Goal: Communication & Community: Answer question/provide support

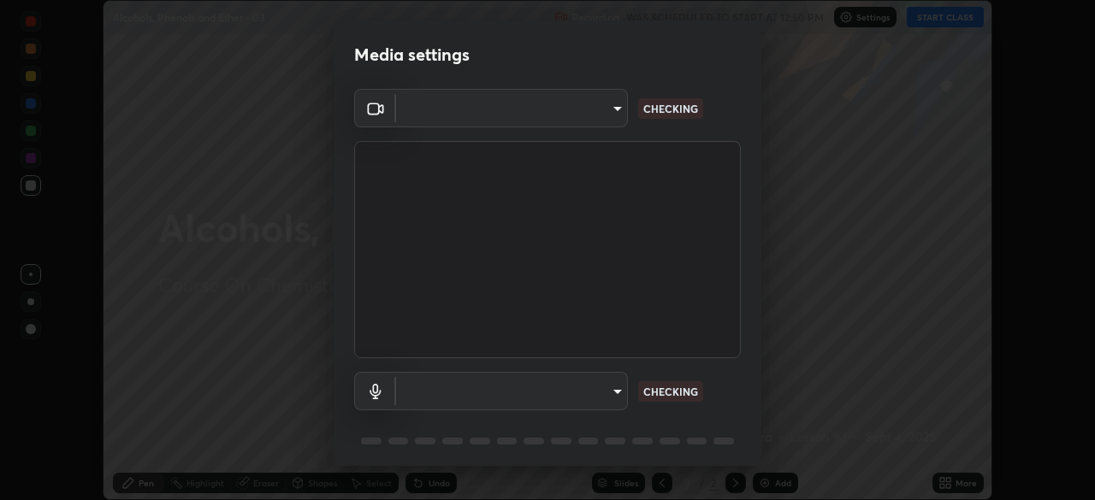
scroll to position [500, 1095]
type input "ab575cb34c87f85e5516d662d1ce61e9bdcdf9427f029c366d32db6494063bf2"
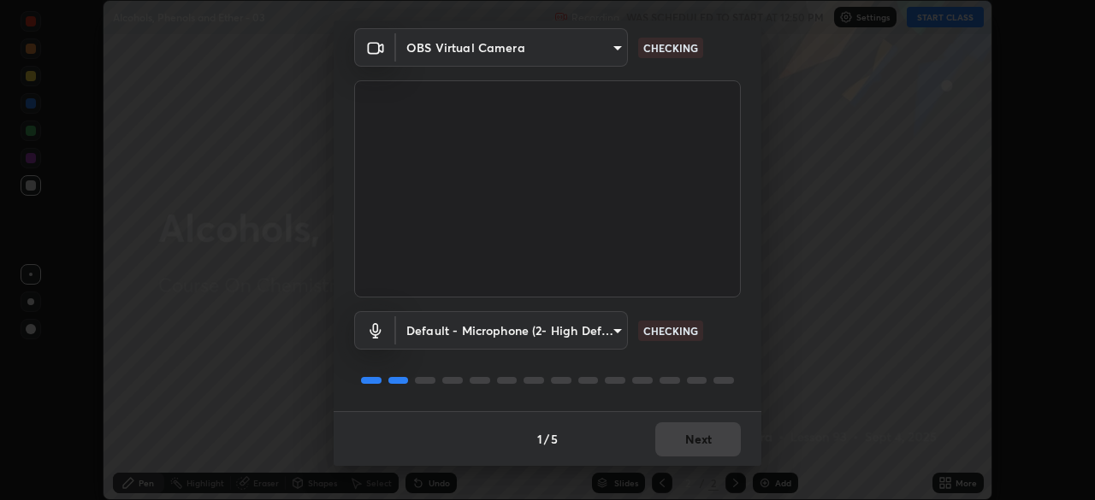
click at [600, 327] on body "Erase all Alcohols, Phenols and Ether - 03 Recording WAS SCHEDULED TO START AT …" at bounding box center [547, 250] width 1095 height 500
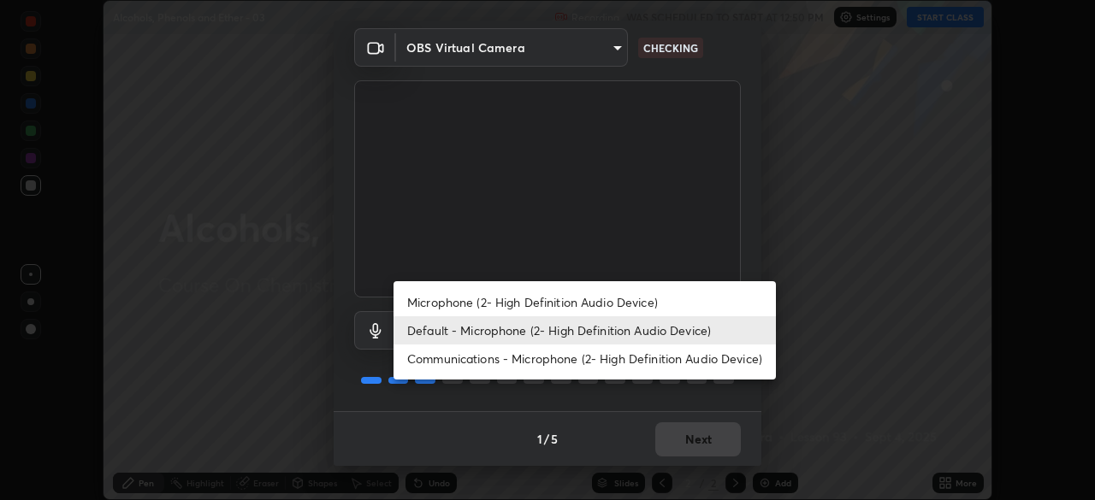
click at [583, 295] on li "Microphone (2- High Definition Audio Device)" at bounding box center [584, 302] width 382 height 28
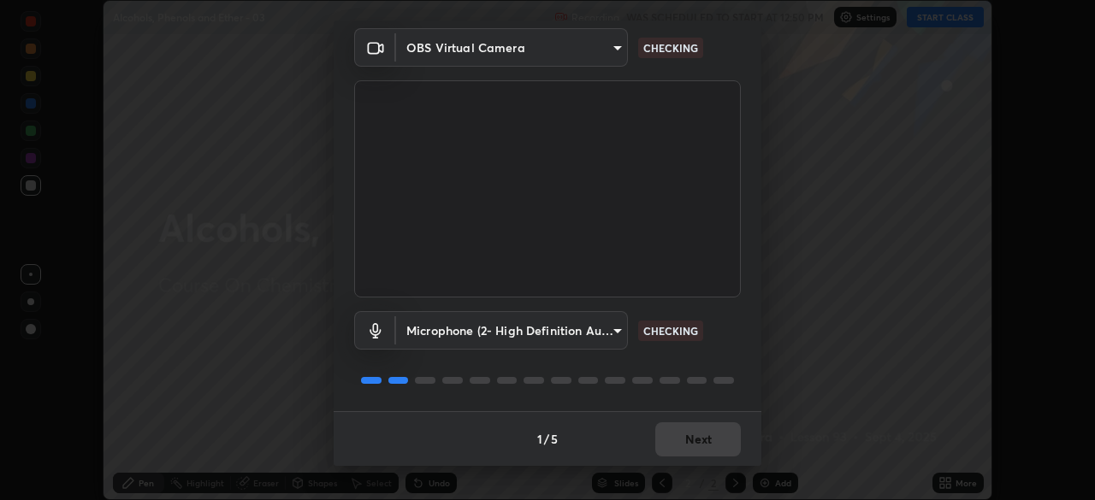
type input "ed763d68ec3e2e3c9c4a715b2cda8bbe32e246cc1b8ba6137e6a4bc4c77b2f2c"
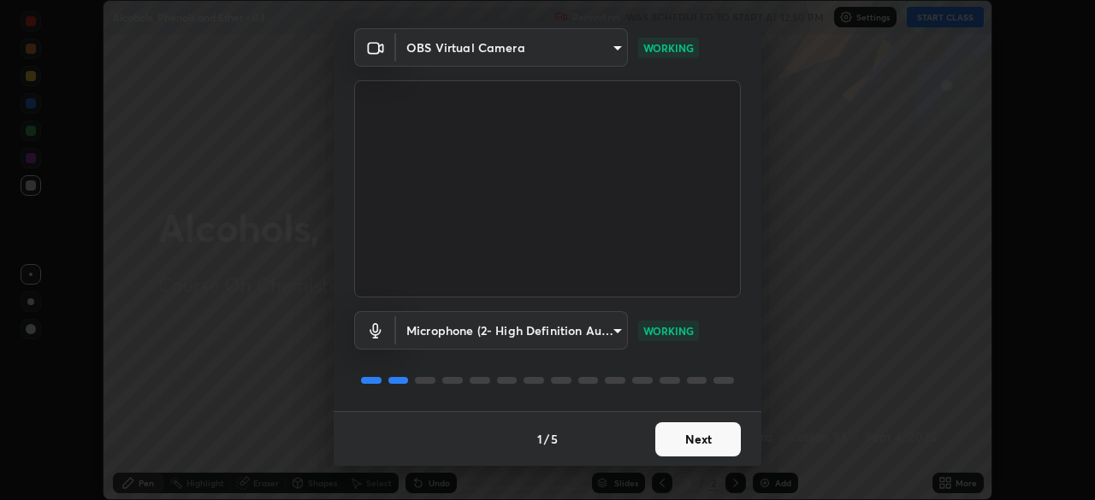
click at [698, 442] on button "Next" at bounding box center [698, 440] width 86 height 34
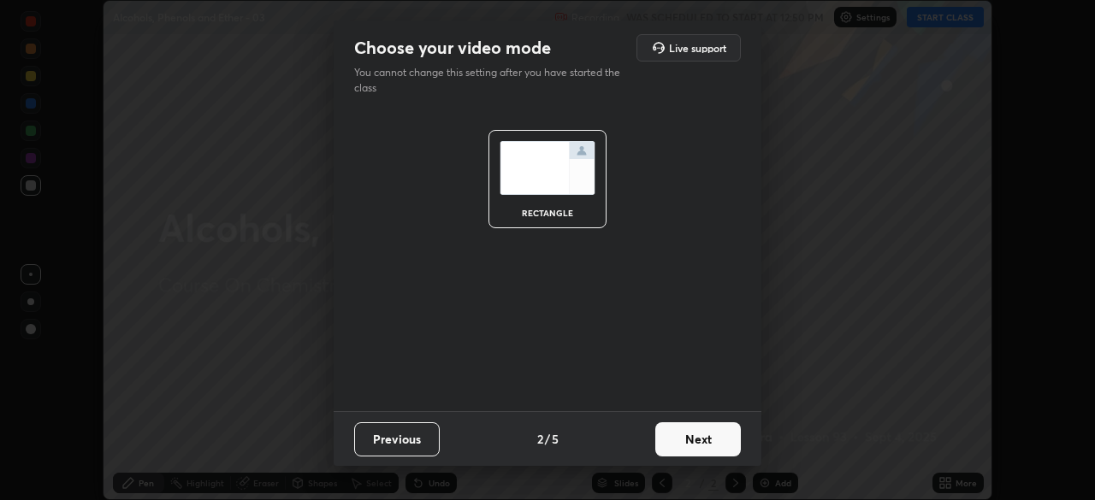
scroll to position [0, 0]
click at [703, 444] on button "Next" at bounding box center [698, 440] width 86 height 34
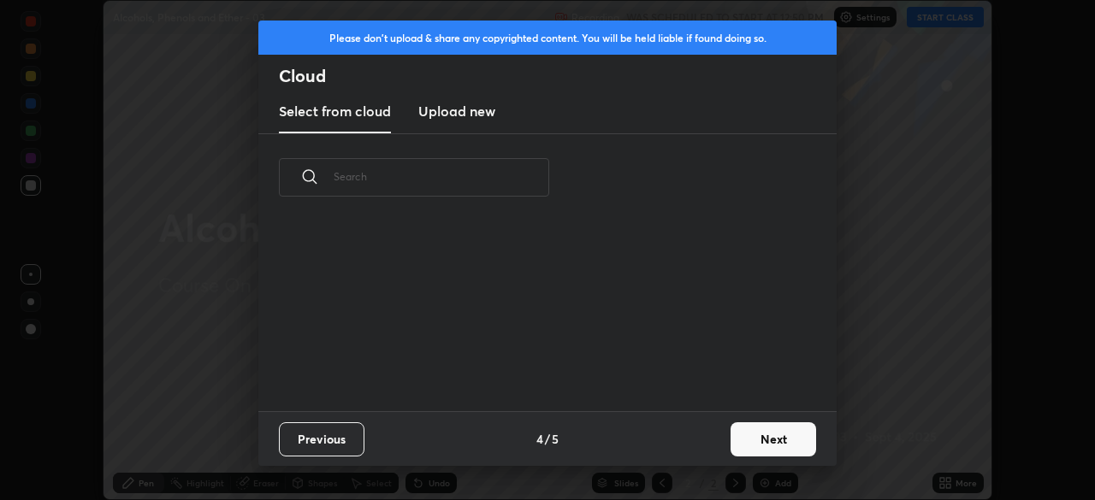
click at [733, 447] on button "Next" at bounding box center [774, 440] width 86 height 34
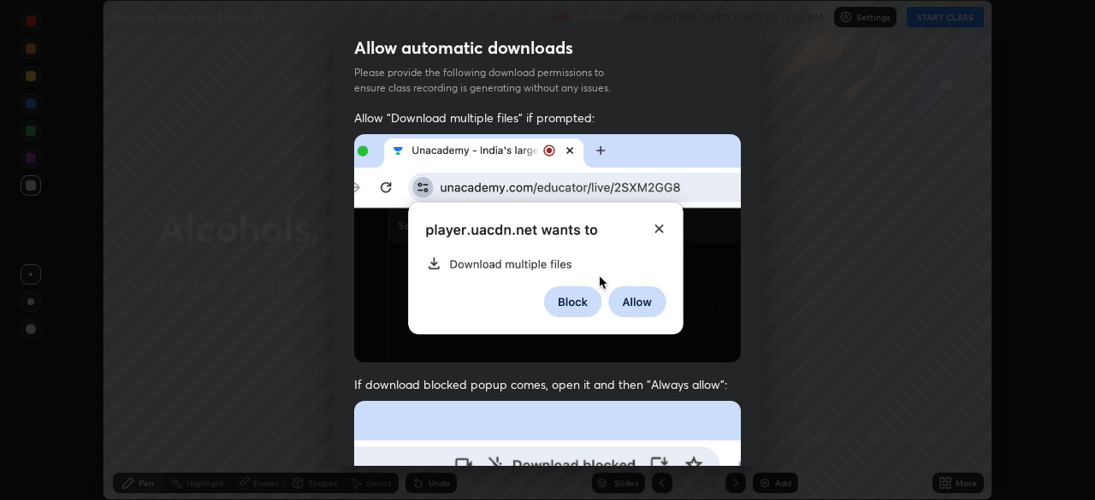
click at [766, 438] on div "Allow automatic downloads Please provide the following download permissions to …" at bounding box center [547, 250] width 1095 height 500
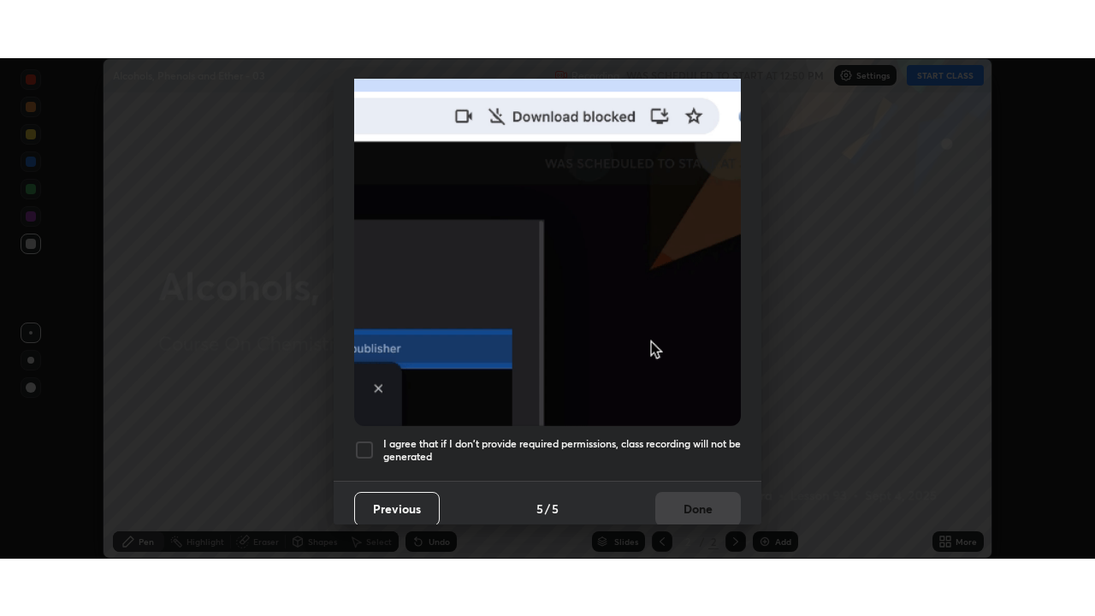
scroll to position [410, 0]
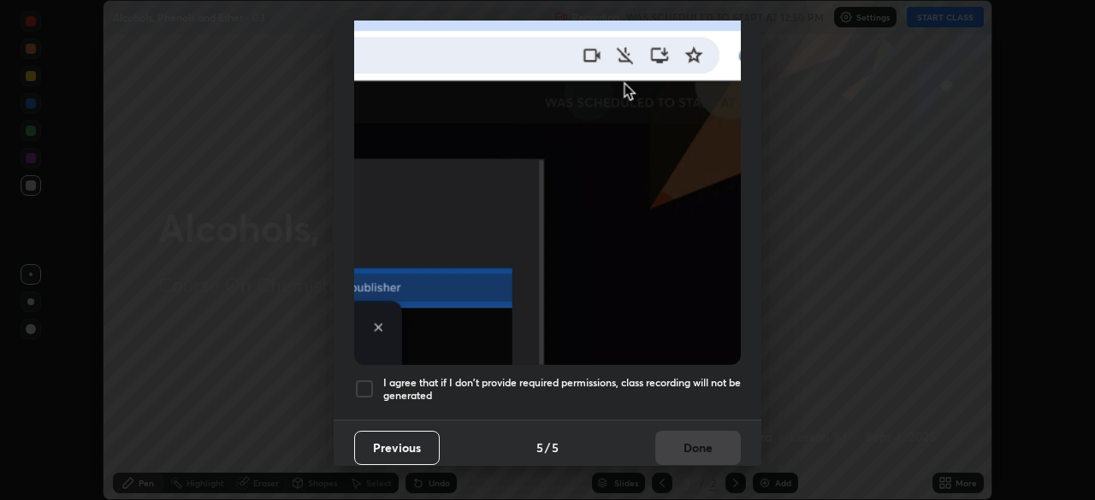
click at [690, 382] on h5 "I agree that if I don't provide required permissions, class recording will not …" at bounding box center [562, 389] width 358 height 27
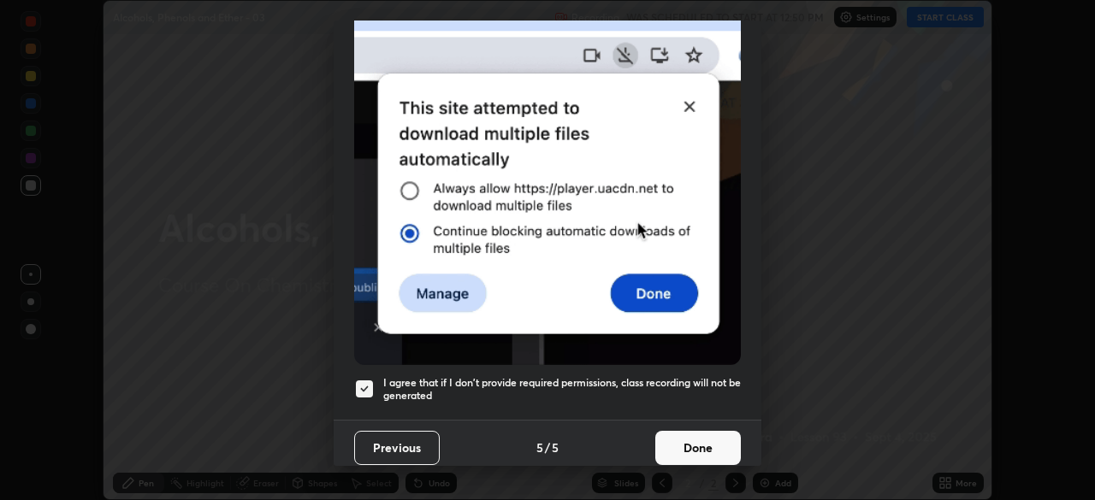
click at [688, 433] on button "Done" at bounding box center [698, 448] width 86 height 34
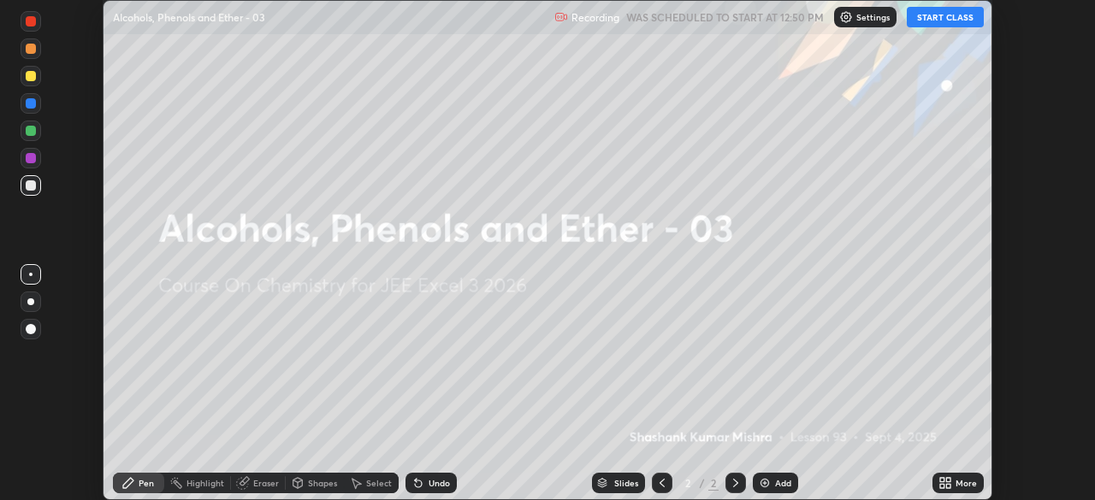
click at [932, 482] on div "More" at bounding box center [957, 483] width 51 height 21
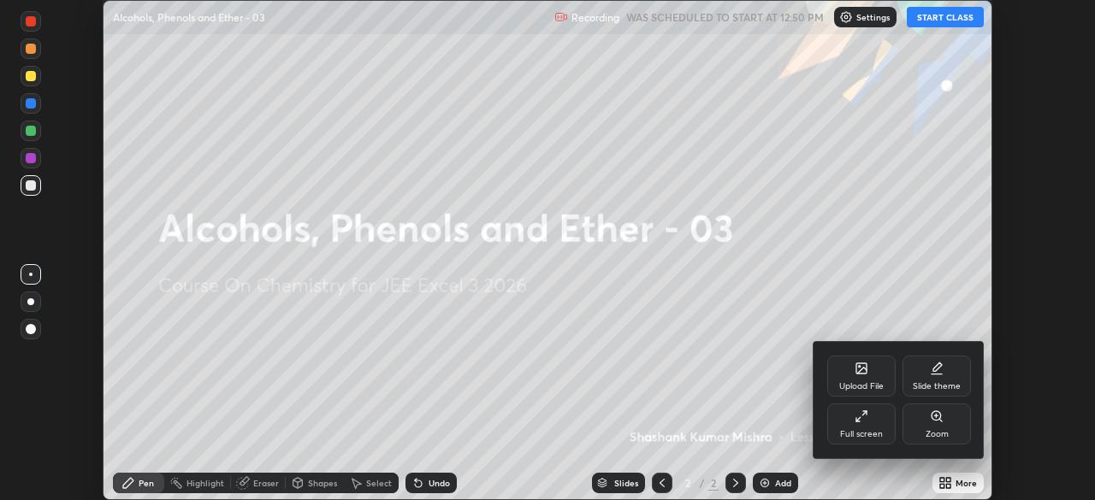
click at [855, 431] on div "Full screen" at bounding box center [861, 434] width 43 height 9
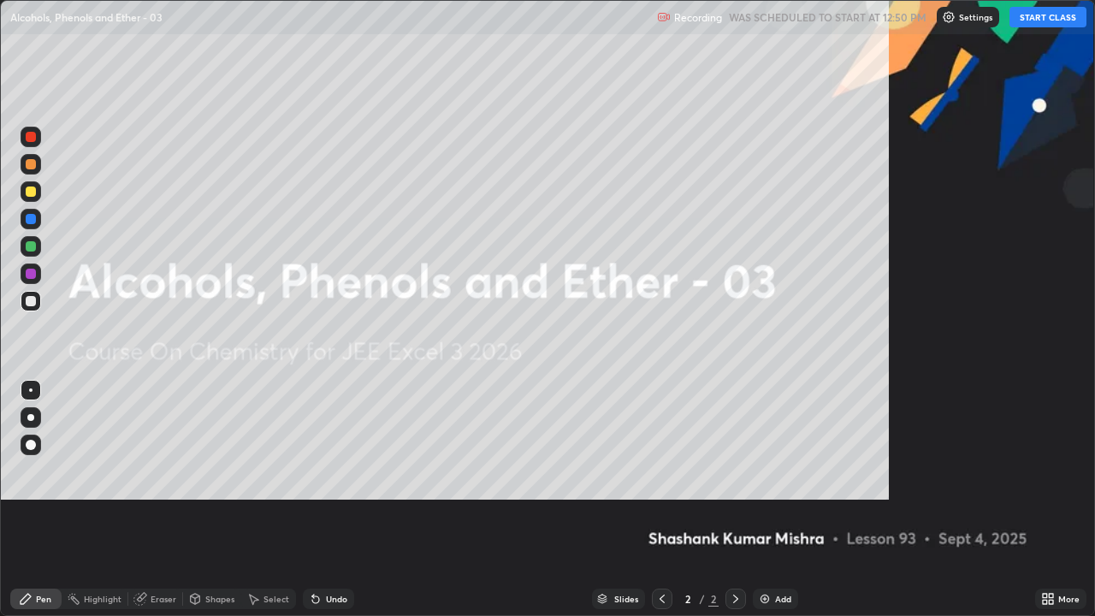
scroll to position [616, 1095]
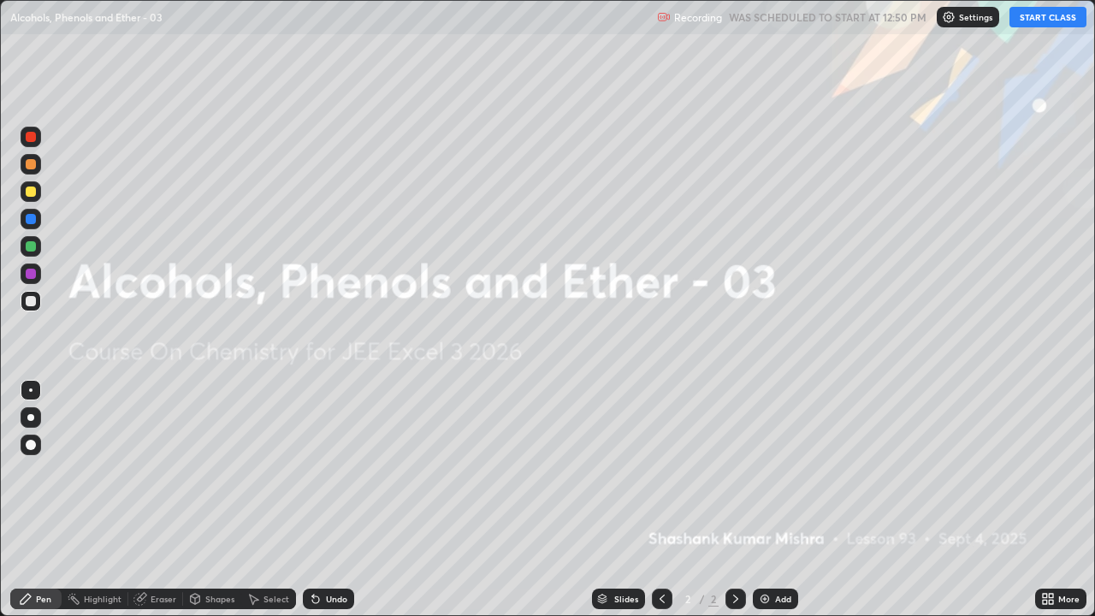
click at [1026, 19] on button "START CLASS" at bounding box center [1047, 17] width 77 height 21
click at [760, 500] on img at bounding box center [765, 599] width 14 height 14
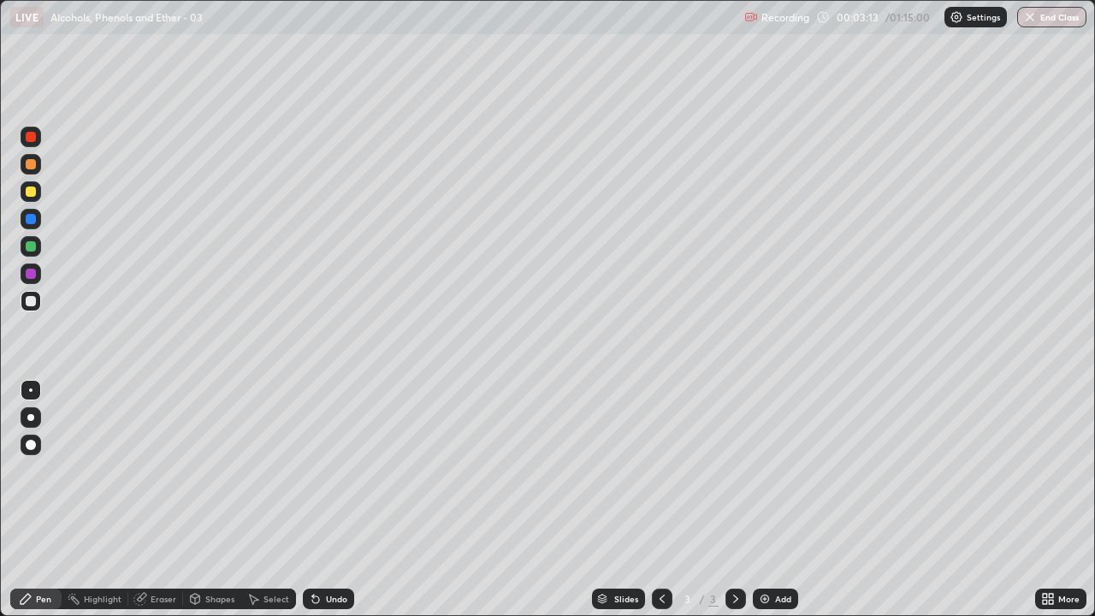
click at [157, 500] on div "Eraser" at bounding box center [155, 599] width 55 height 21
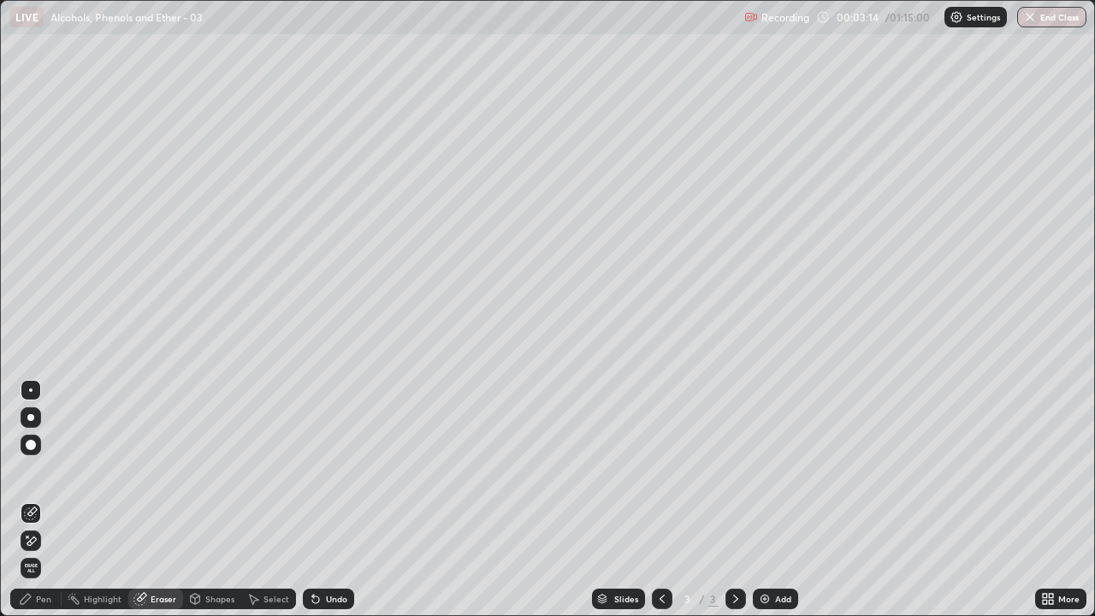
click at [32, 500] on span "Erase all" at bounding box center [30, 568] width 19 height 10
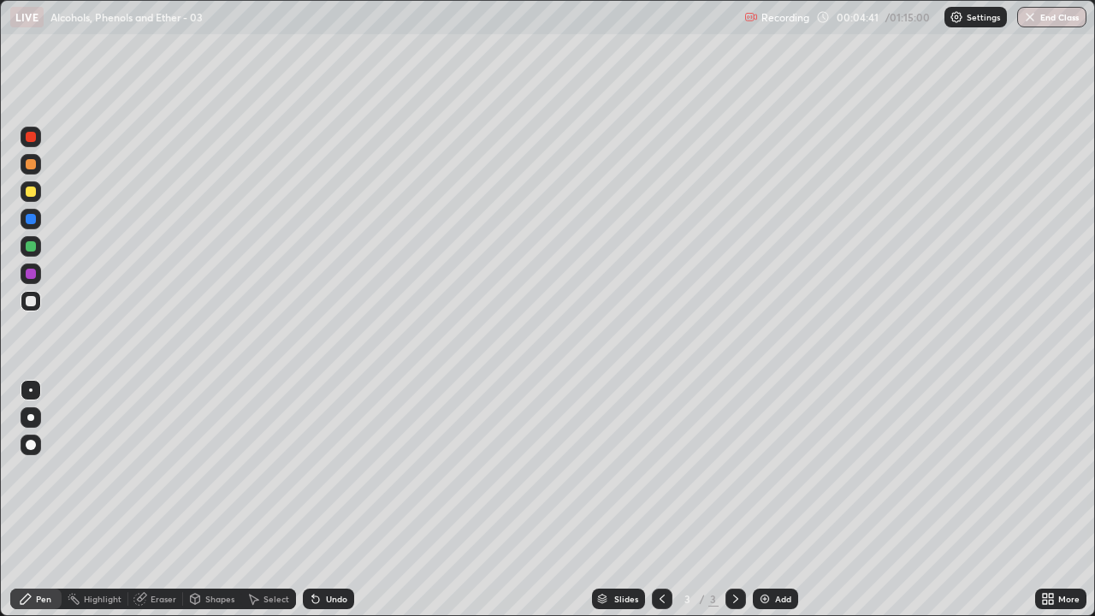
click at [334, 500] on div "Undo" at bounding box center [336, 599] width 21 height 9
click at [267, 500] on div "Select" at bounding box center [276, 599] width 26 height 9
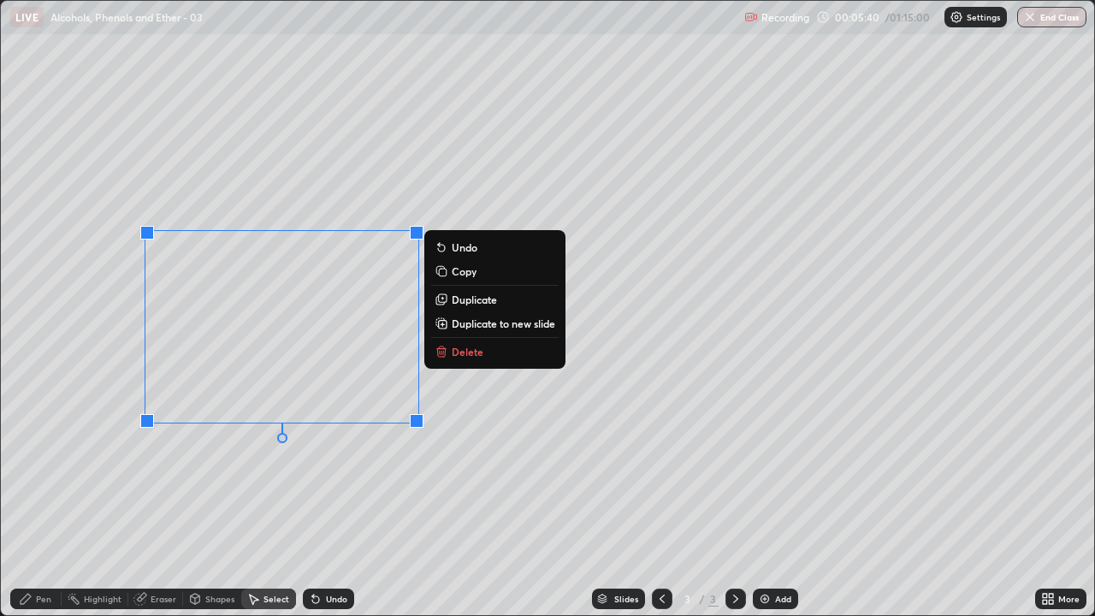
click at [465, 354] on p "Delete" at bounding box center [468, 352] width 32 height 14
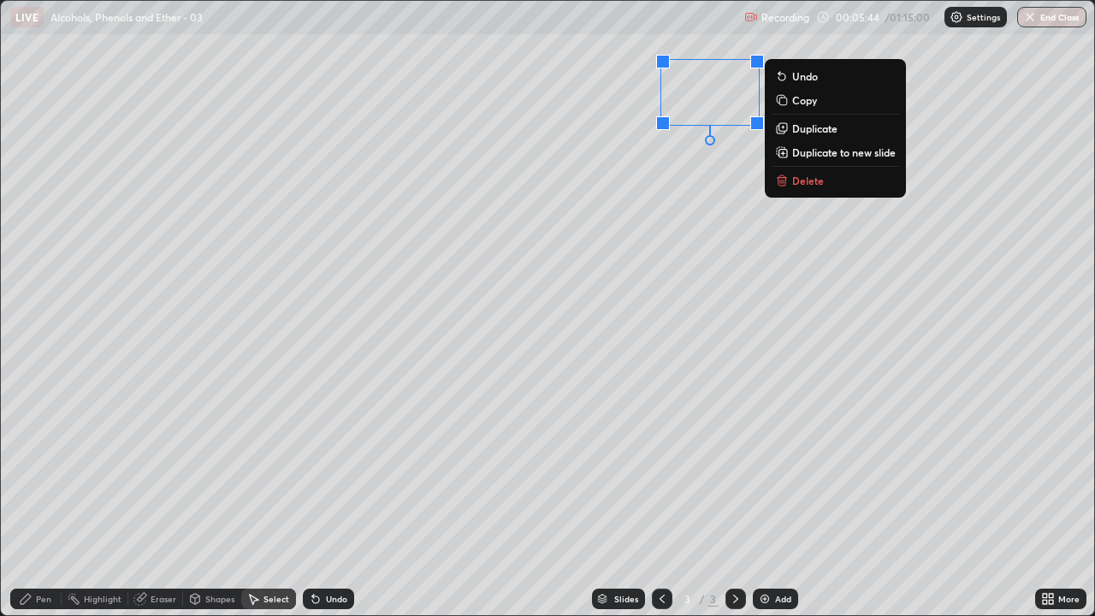
click at [819, 160] on button "Duplicate to new slide" at bounding box center [835, 152] width 127 height 21
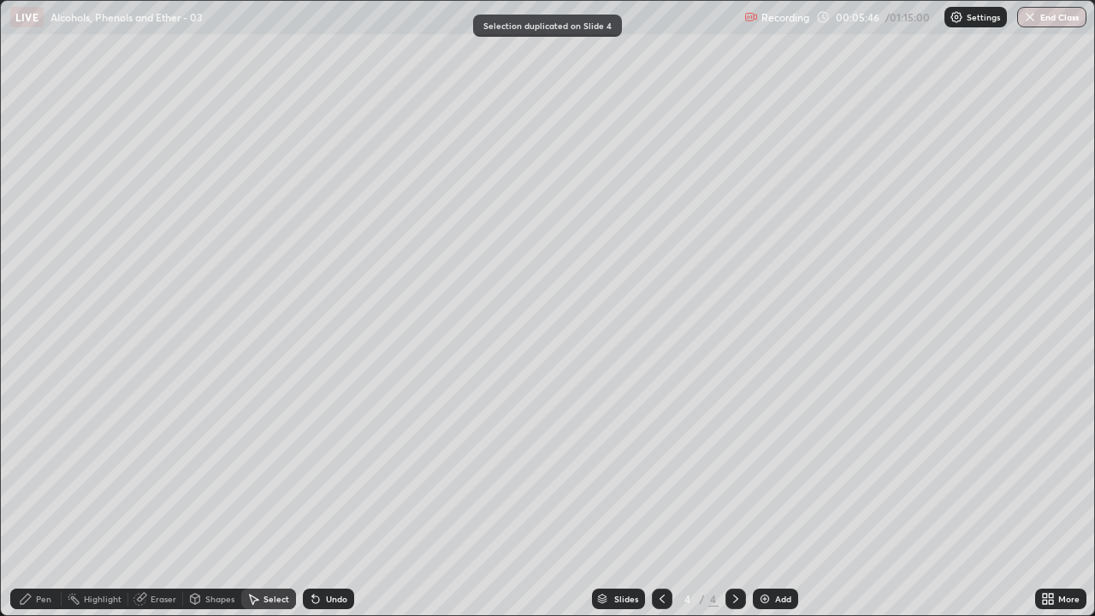
click at [659, 500] on icon at bounding box center [662, 599] width 14 height 14
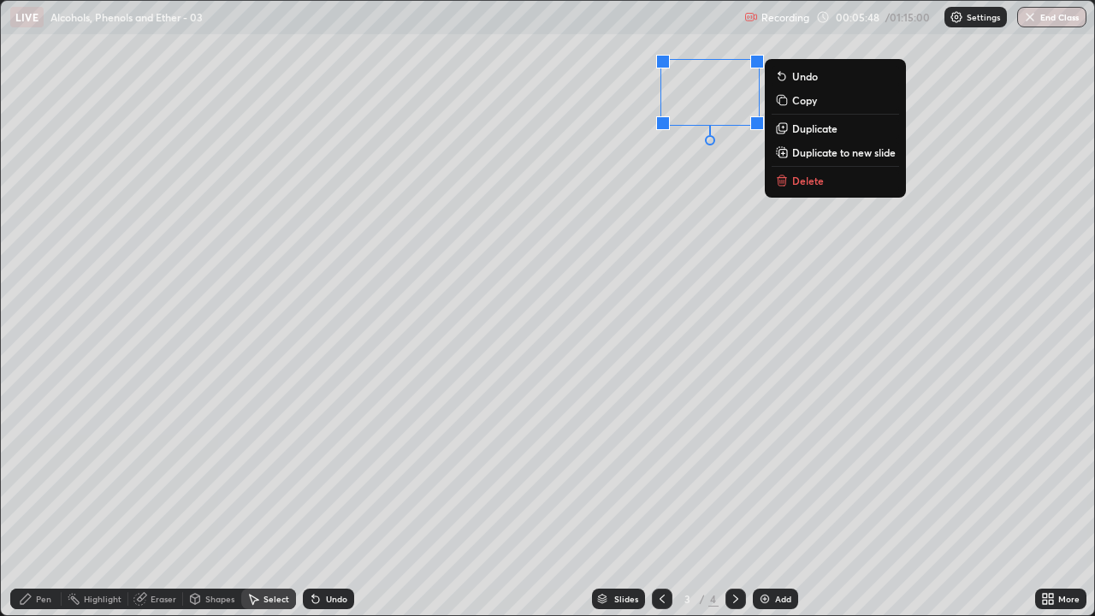
click at [810, 184] on p "Delete" at bounding box center [808, 181] width 32 height 14
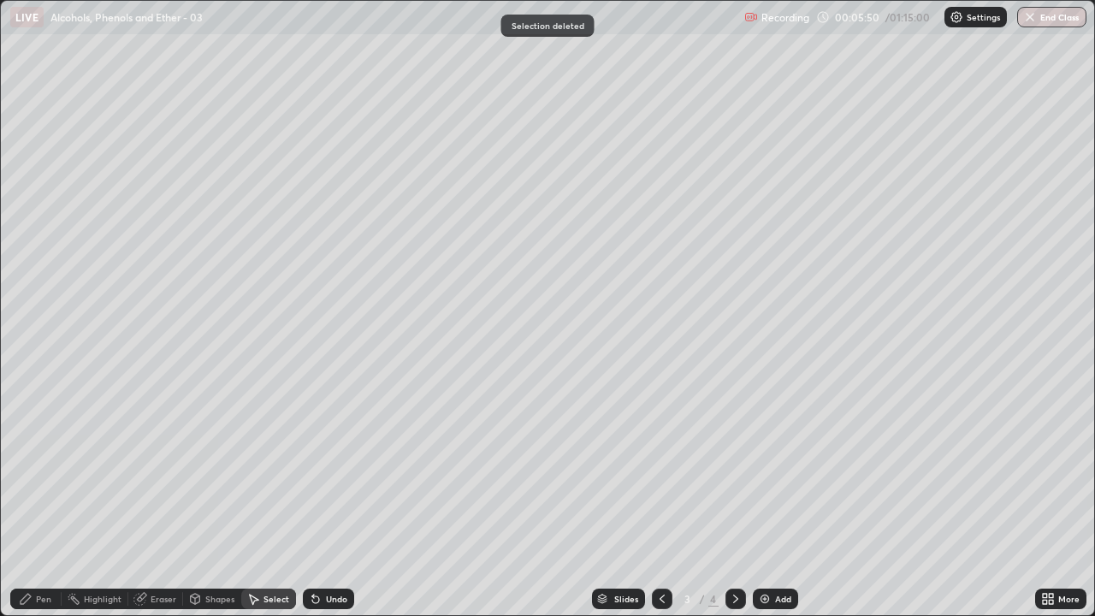
click at [44, 500] on div "Pen" at bounding box center [43, 599] width 15 height 9
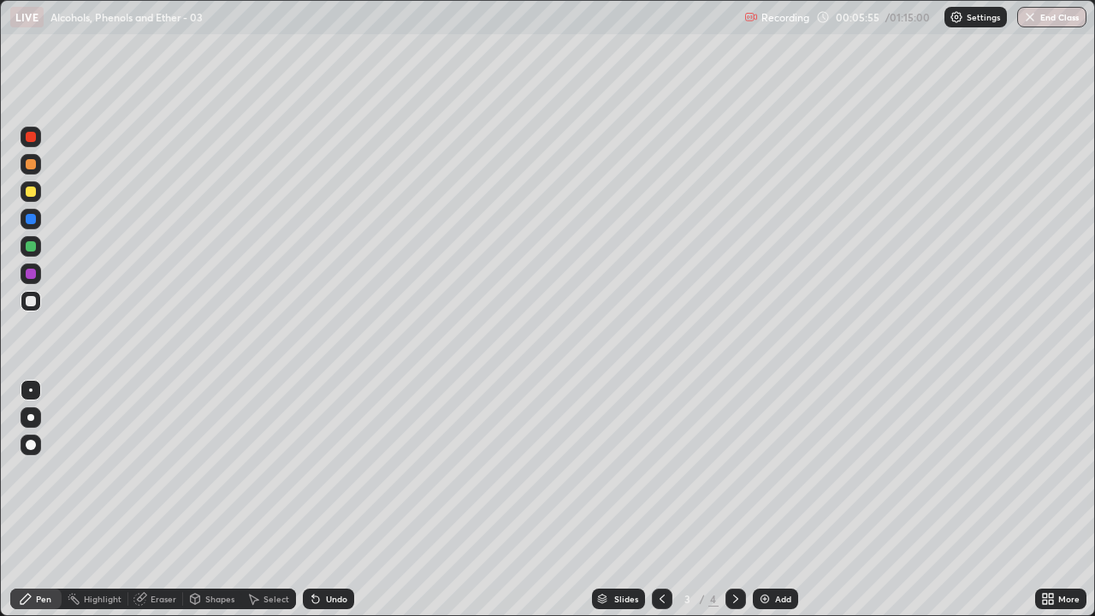
click at [159, 500] on div "Eraser" at bounding box center [164, 599] width 26 height 9
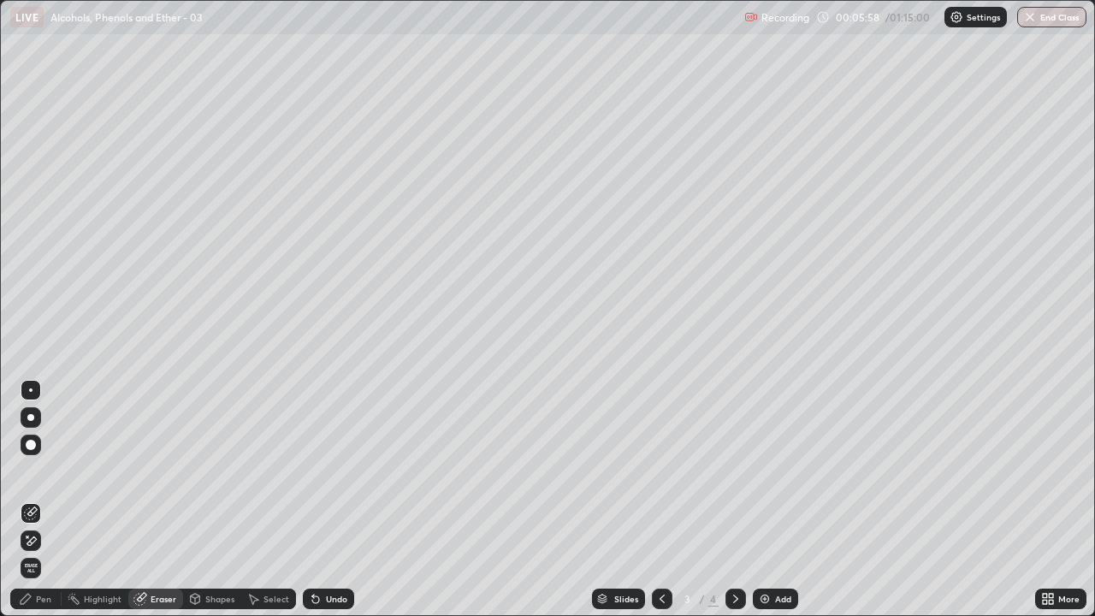
click at [46, 500] on div "Pen" at bounding box center [43, 599] width 15 height 9
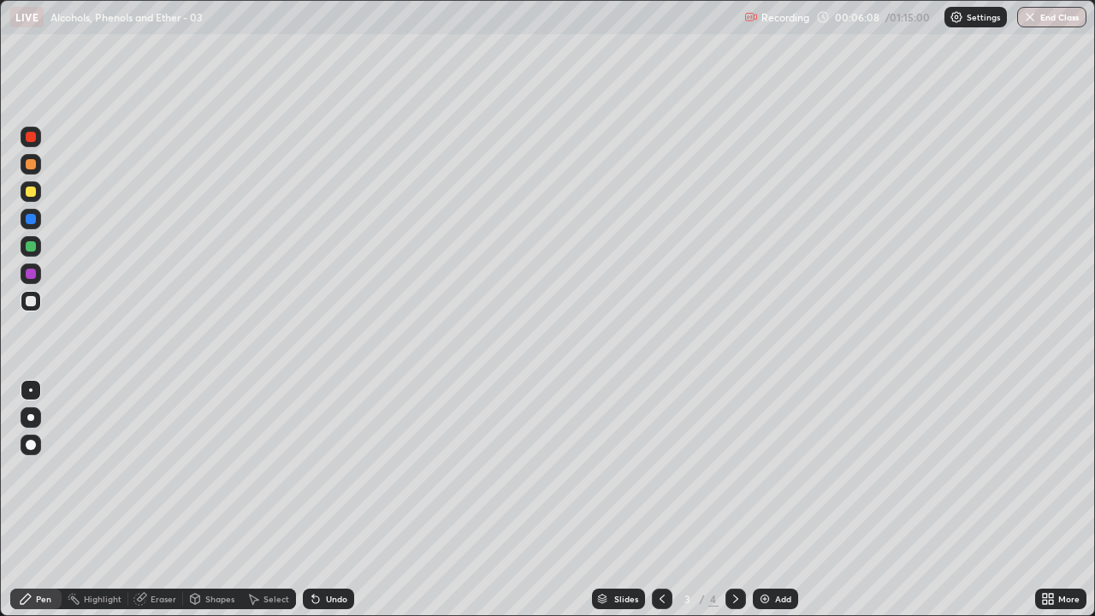
click at [161, 500] on div "Eraser" at bounding box center [164, 599] width 26 height 9
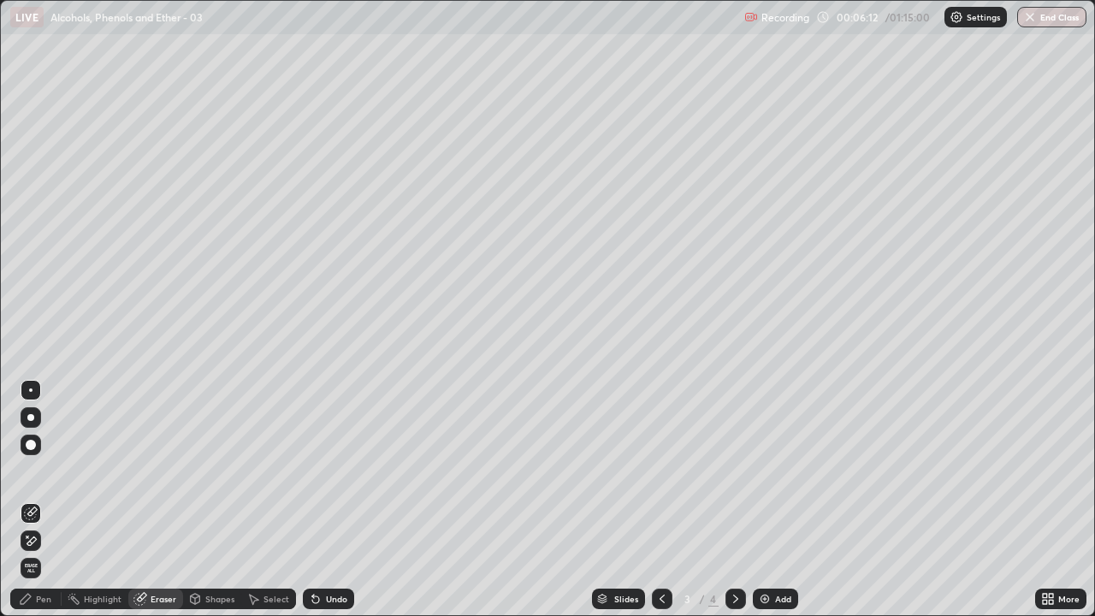
click at [38, 500] on div "Pen" at bounding box center [43, 599] width 15 height 9
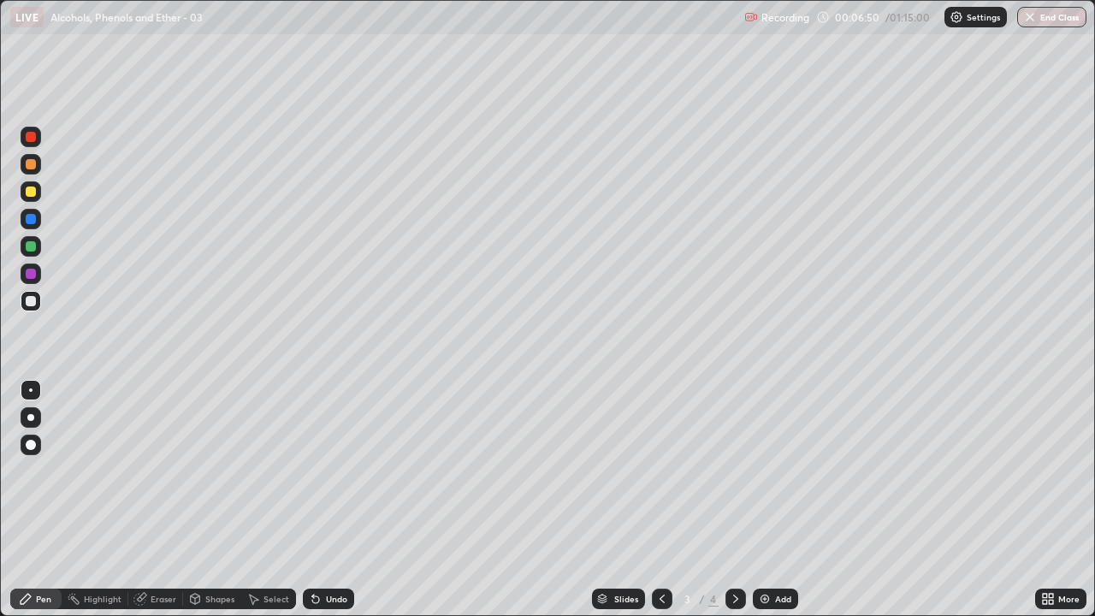
click at [330, 500] on div "Undo" at bounding box center [336, 599] width 21 height 9
click at [329, 500] on div "Undo" at bounding box center [328, 599] width 51 height 21
click at [333, 500] on div "Undo" at bounding box center [336, 599] width 21 height 9
click at [330, 500] on div "Undo" at bounding box center [336, 599] width 21 height 9
click at [332, 500] on div "Undo" at bounding box center [336, 599] width 21 height 9
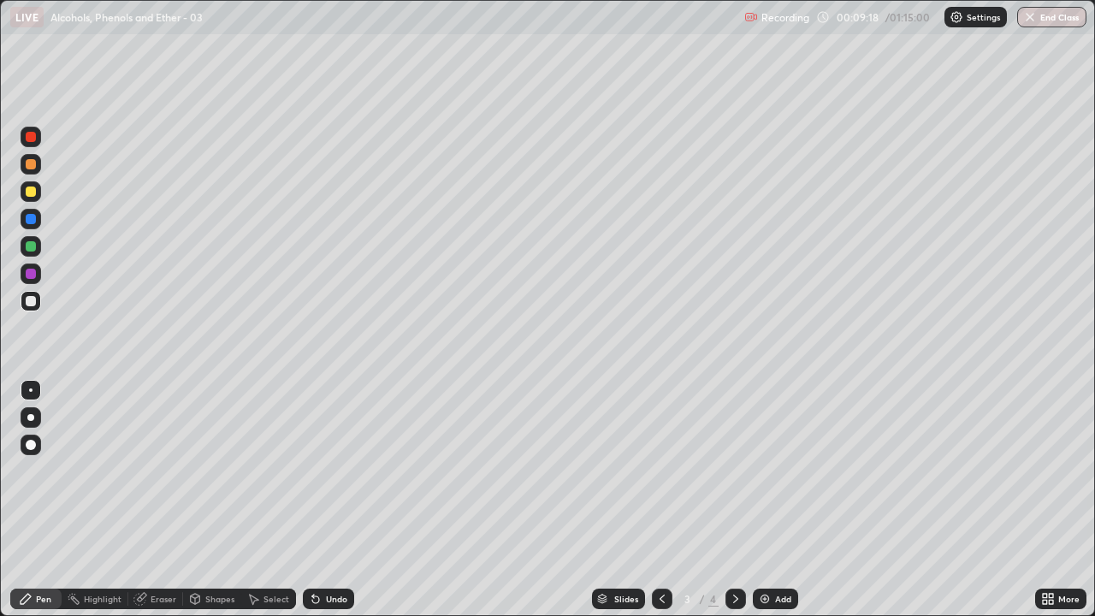
click at [321, 500] on div "Undo" at bounding box center [328, 599] width 51 height 21
click at [328, 500] on div "Undo" at bounding box center [336, 599] width 21 height 9
click at [329, 500] on div "Undo" at bounding box center [336, 599] width 21 height 9
click at [160, 500] on div "Eraser" at bounding box center [164, 599] width 26 height 9
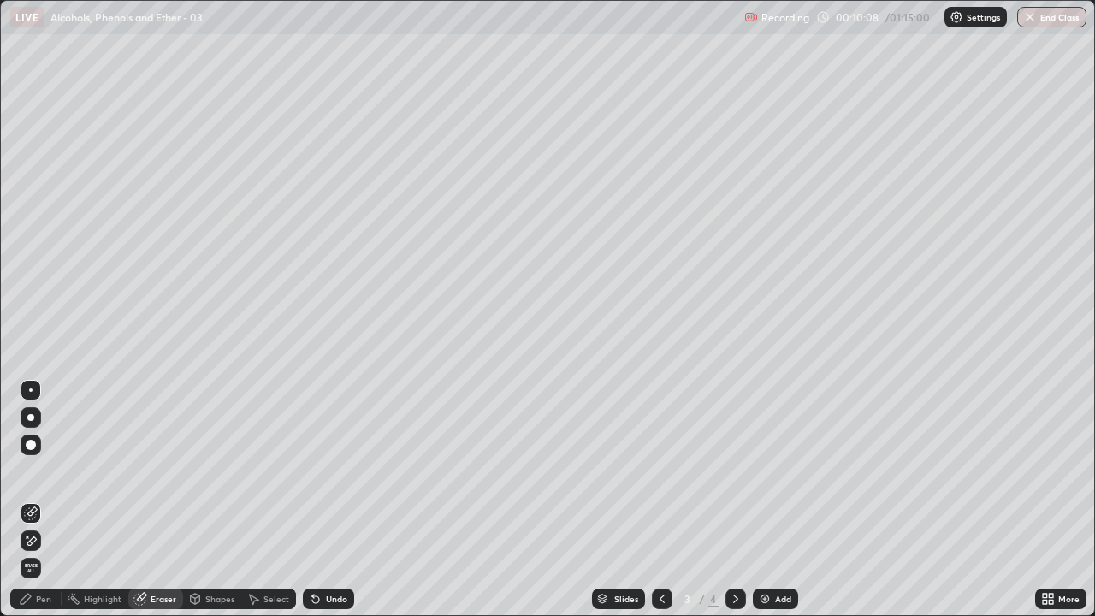
click at [44, 500] on div "Pen" at bounding box center [43, 599] width 15 height 9
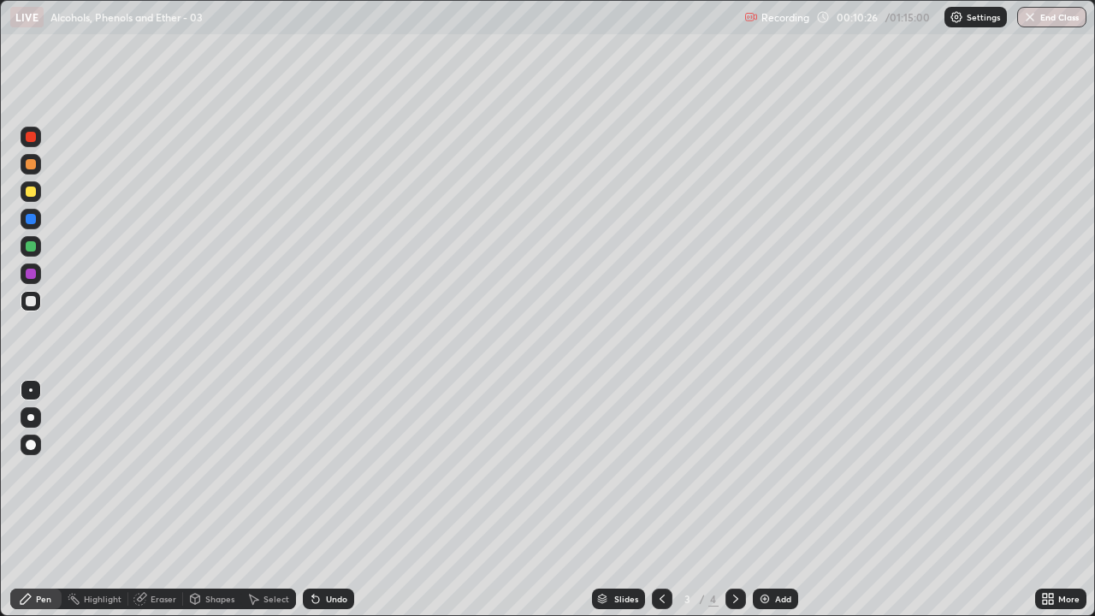
click at [162, 500] on div "Eraser" at bounding box center [164, 599] width 26 height 9
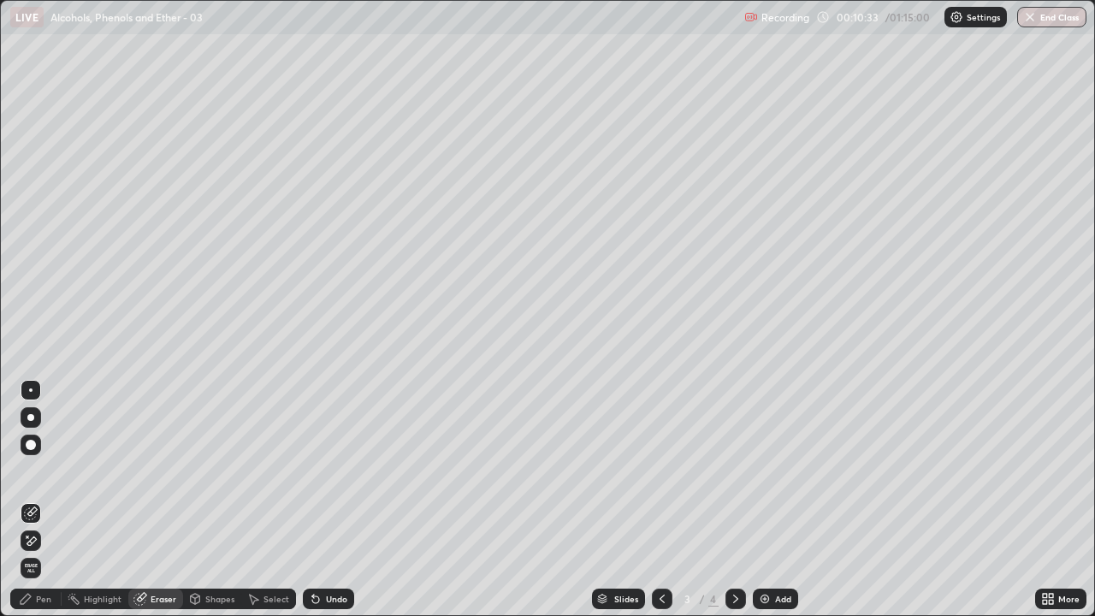
click at [270, 500] on div "Select" at bounding box center [276, 599] width 26 height 9
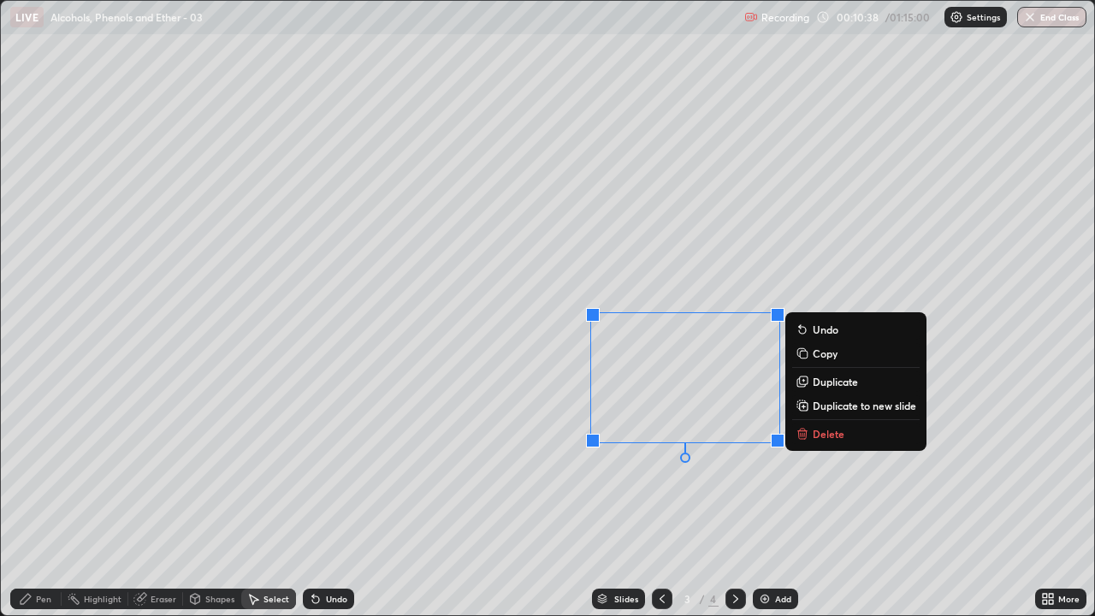
click at [47, 500] on div "Pen" at bounding box center [43, 599] width 15 height 9
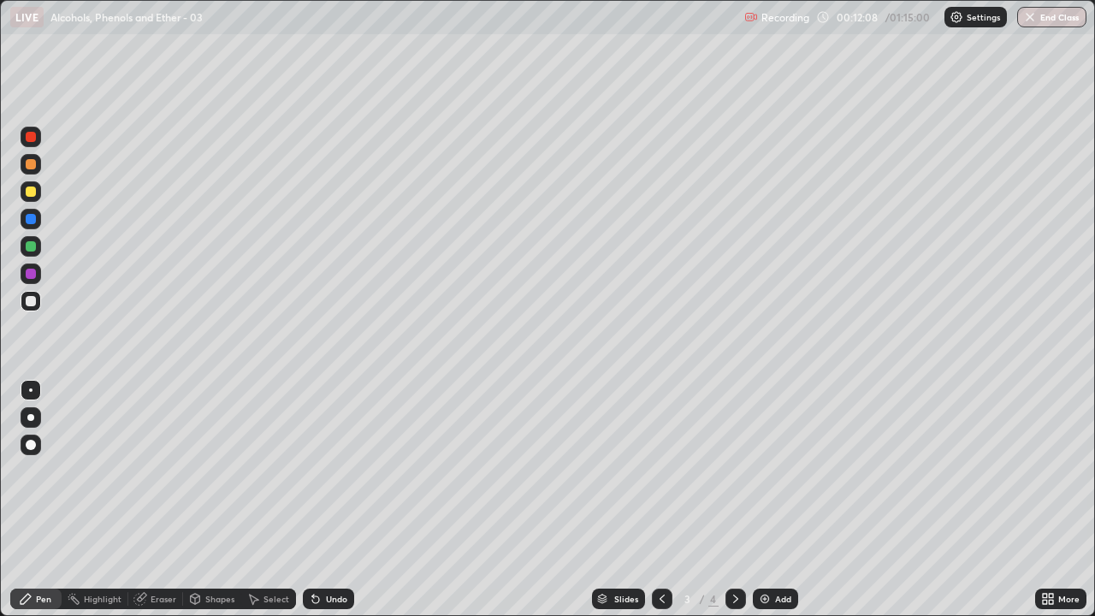
click at [30, 222] on div at bounding box center [31, 219] width 10 height 10
click at [35, 271] on div at bounding box center [31, 274] width 10 height 10
click at [32, 301] on div at bounding box center [31, 301] width 10 height 10
click at [25, 191] on div at bounding box center [31, 191] width 21 height 21
click at [32, 301] on div at bounding box center [31, 301] width 10 height 10
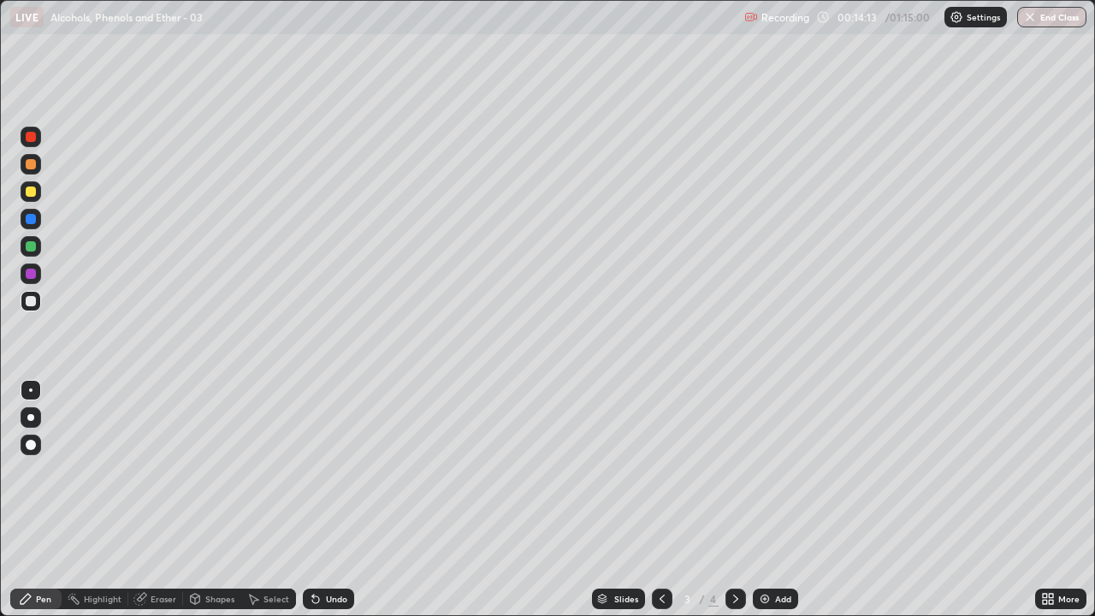
click at [31, 275] on div at bounding box center [31, 274] width 10 height 10
click at [31, 301] on div at bounding box center [31, 301] width 10 height 10
click at [734, 500] on icon at bounding box center [736, 599] width 14 height 14
click at [660, 500] on icon at bounding box center [662, 599] width 14 height 14
click at [735, 500] on icon at bounding box center [736, 599] width 14 height 14
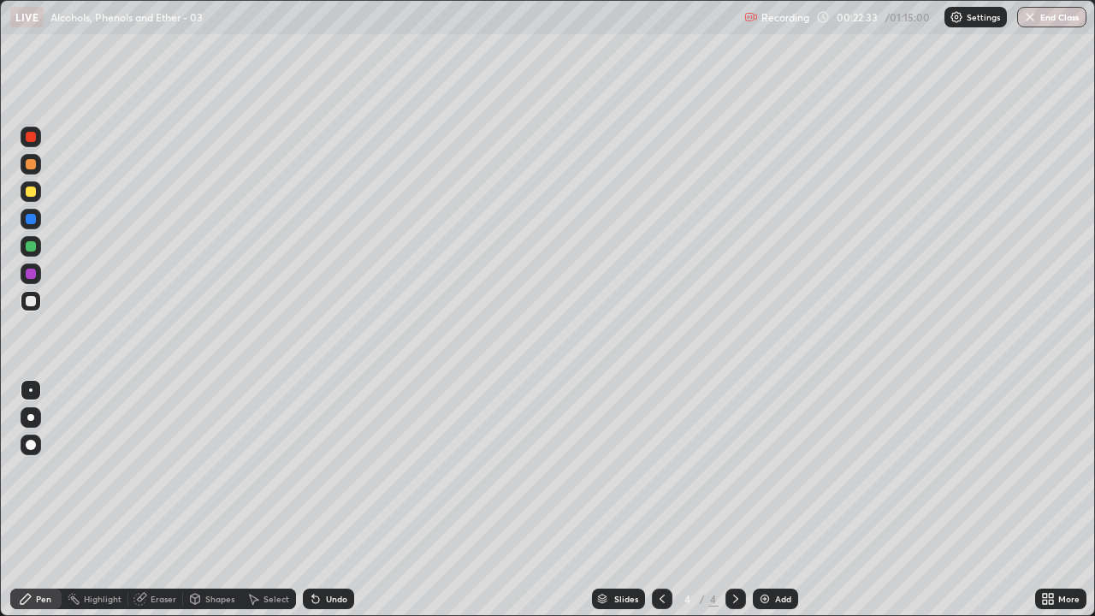
click at [157, 500] on div "Eraser" at bounding box center [164, 599] width 26 height 9
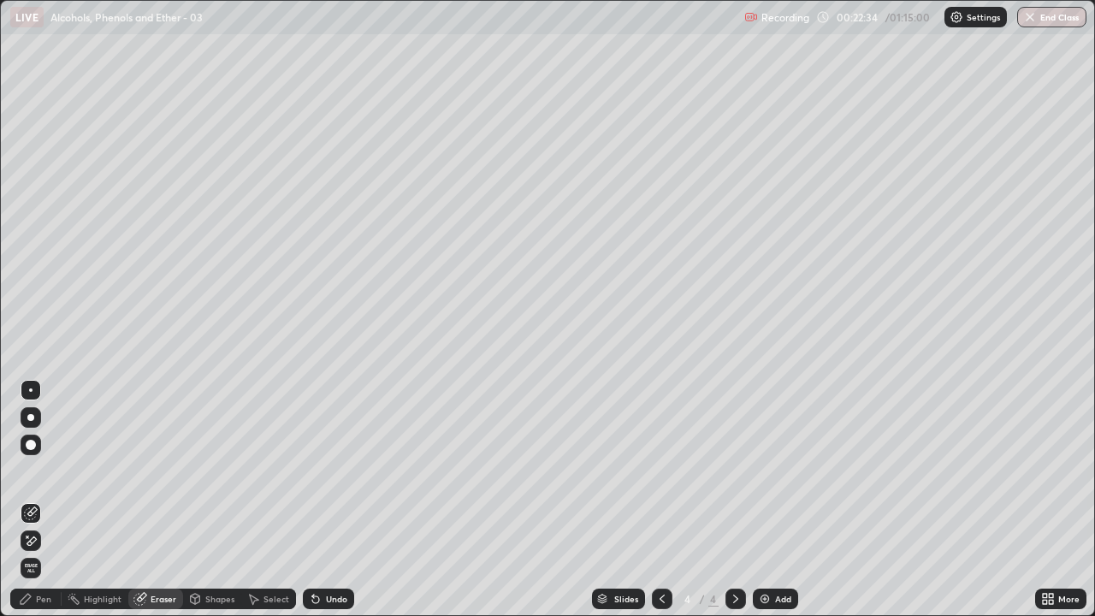
click at [28, 500] on span "Erase all" at bounding box center [30, 568] width 19 height 10
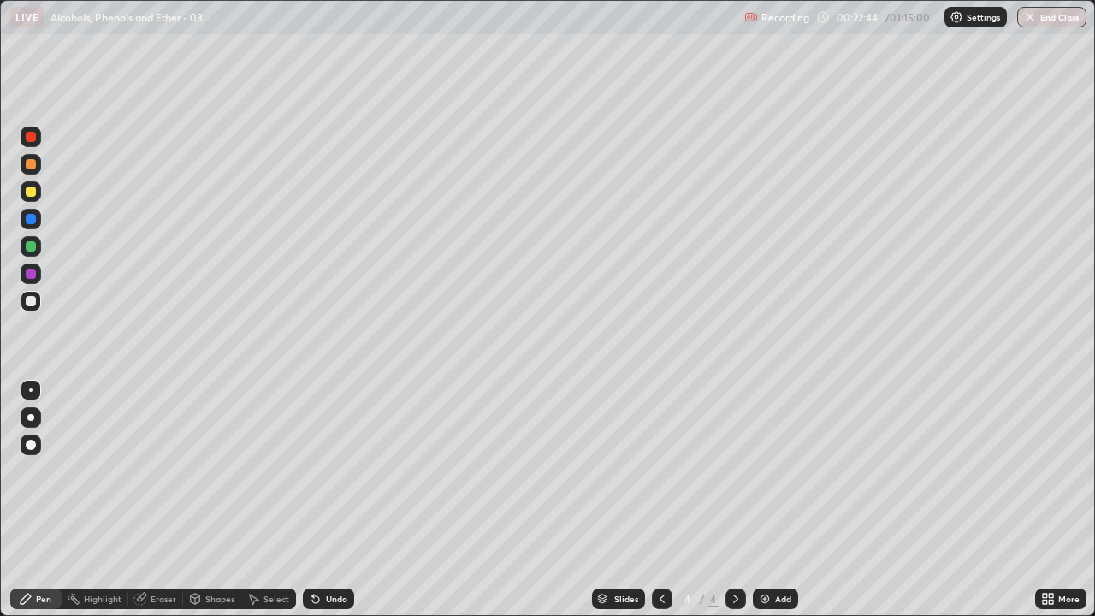
click at [660, 500] on icon at bounding box center [662, 599] width 14 height 14
click at [733, 500] on icon at bounding box center [736, 599] width 14 height 14
click at [326, 500] on div "Undo" at bounding box center [336, 599] width 21 height 9
click at [319, 500] on div "Undo" at bounding box center [328, 599] width 51 height 21
click at [271, 500] on div "Select" at bounding box center [276, 599] width 26 height 9
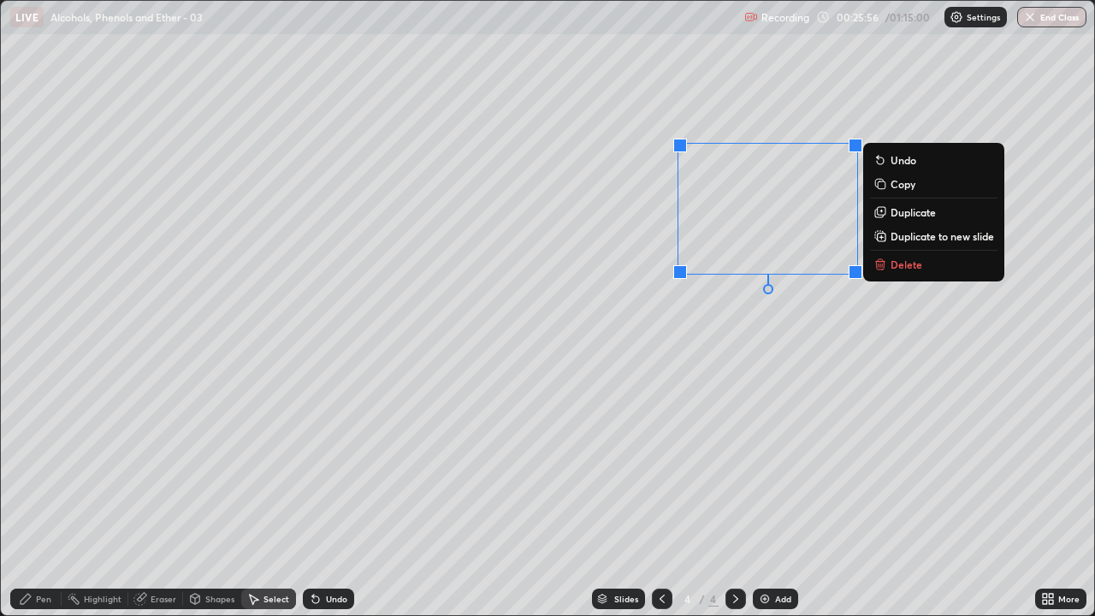
click at [893, 269] on p "Delete" at bounding box center [906, 264] width 32 height 14
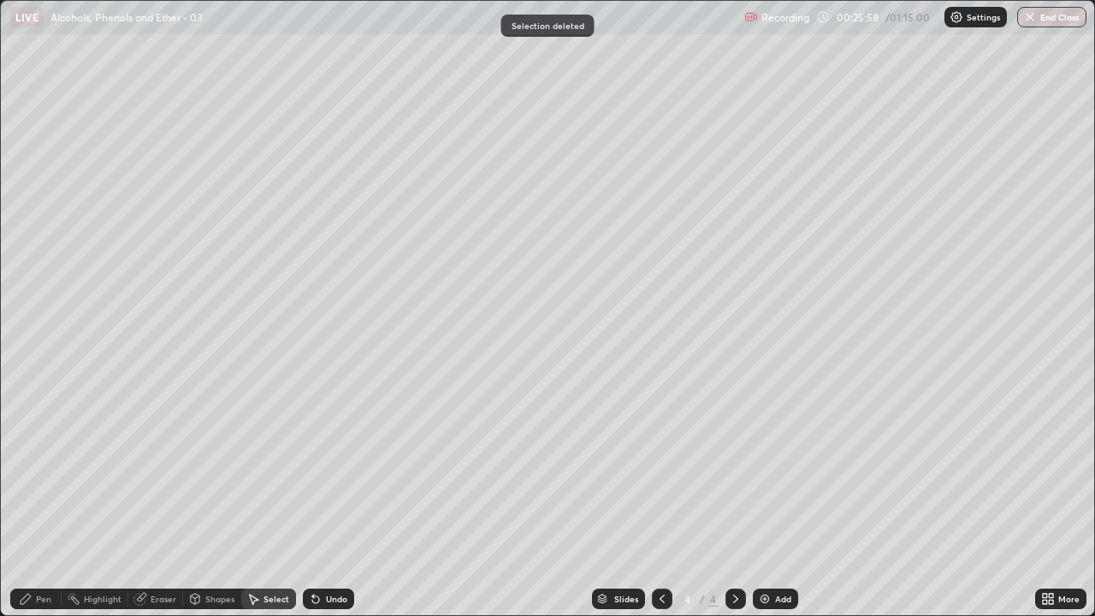
click at [50, 500] on div "Pen" at bounding box center [43, 599] width 15 height 9
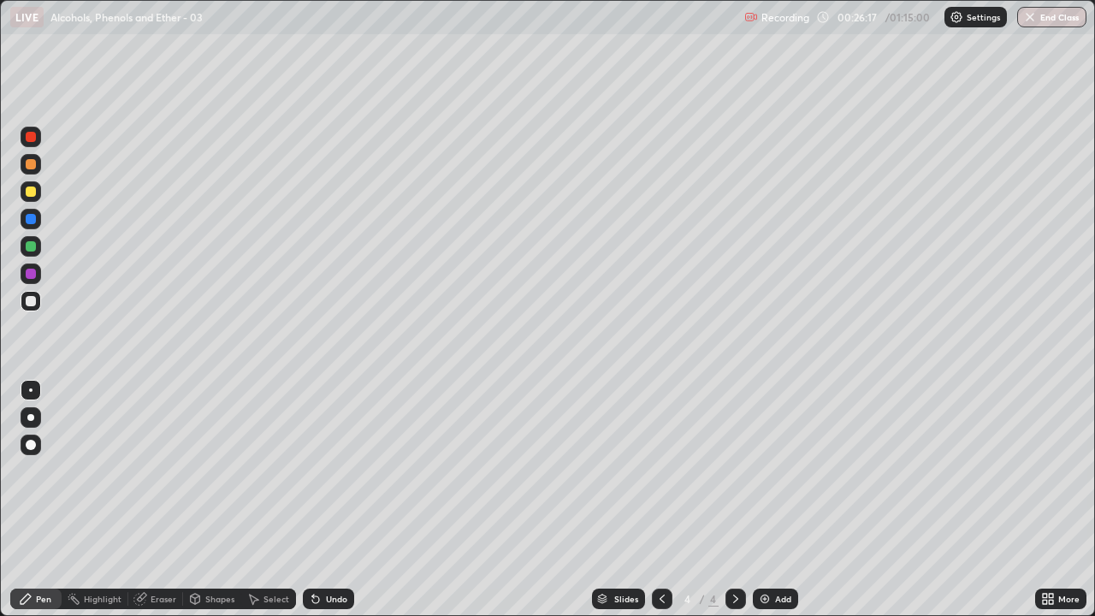
click at [343, 500] on div "Undo" at bounding box center [336, 599] width 21 height 9
click at [344, 500] on div "Undo" at bounding box center [336, 599] width 21 height 9
click at [668, 500] on div at bounding box center [662, 599] width 21 height 21
click at [734, 500] on icon at bounding box center [736, 599] width 14 height 14
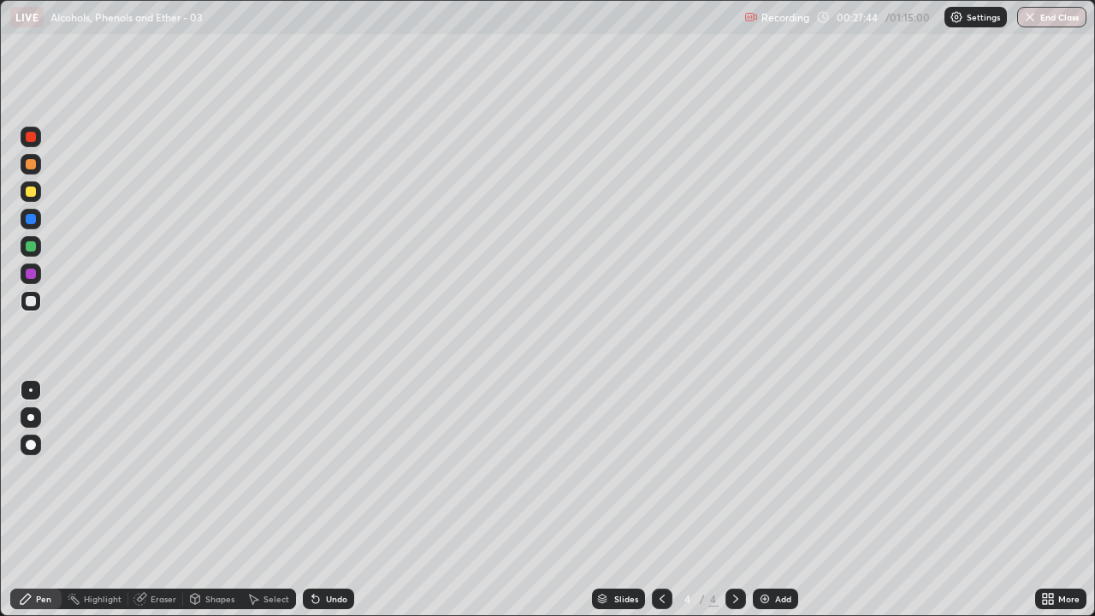
click at [734, 500] on icon at bounding box center [736, 599] width 14 height 14
click at [765, 500] on img at bounding box center [765, 599] width 14 height 14
click at [318, 500] on icon at bounding box center [316, 599] width 14 height 14
click at [35, 500] on div "Pen" at bounding box center [35, 599] width 51 height 21
click at [151, 500] on div "Eraser" at bounding box center [155, 599] width 55 height 21
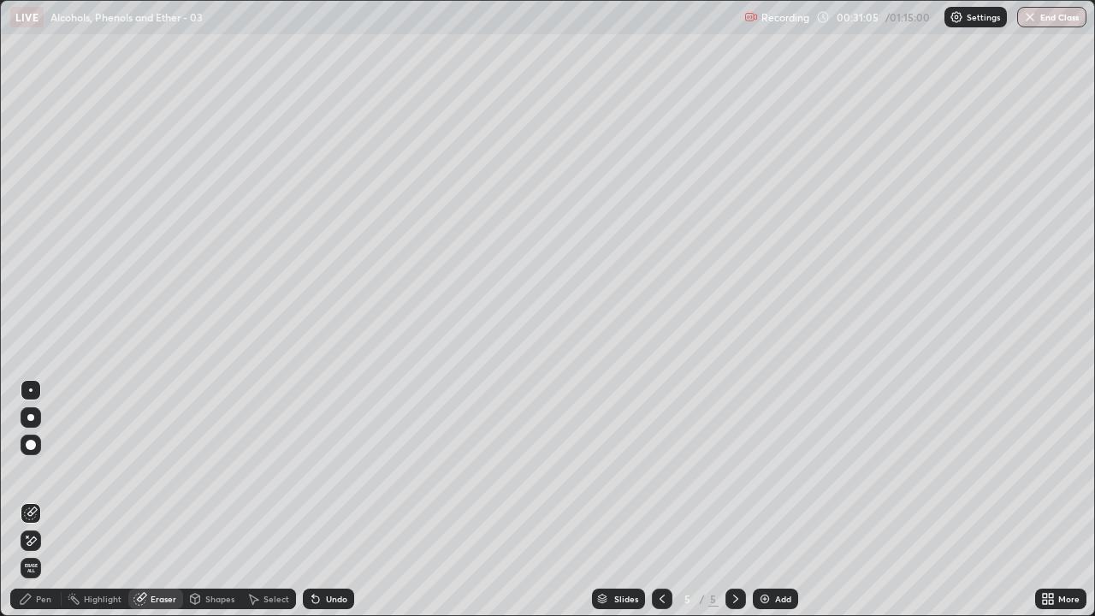
click at [39, 500] on div "Pen" at bounding box center [35, 599] width 51 height 21
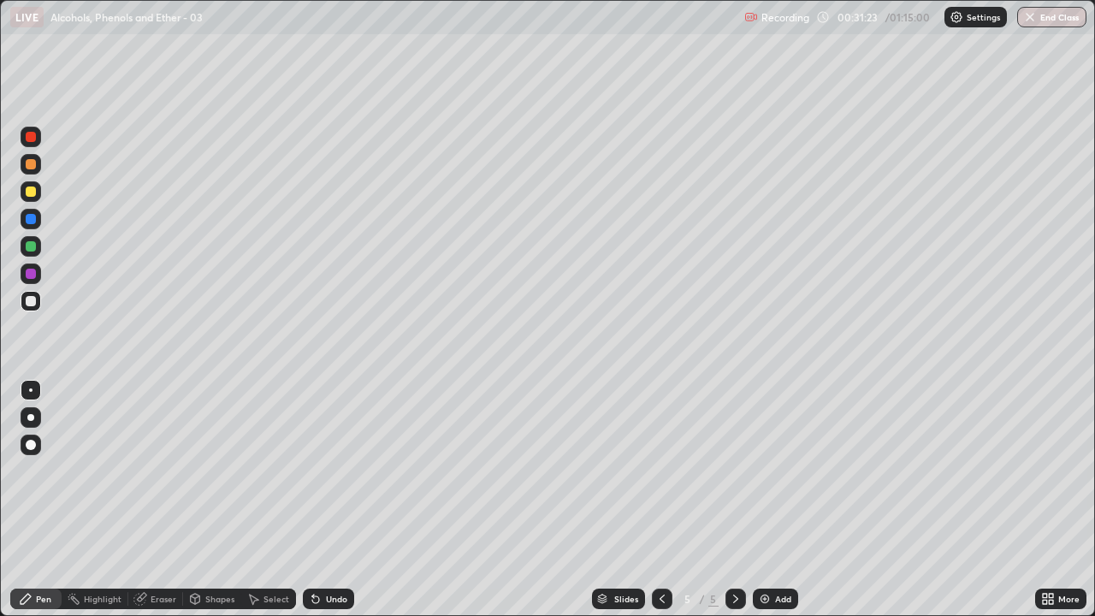
click at [157, 500] on div "Eraser" at bounding box center [155, 599] width 55 height 21
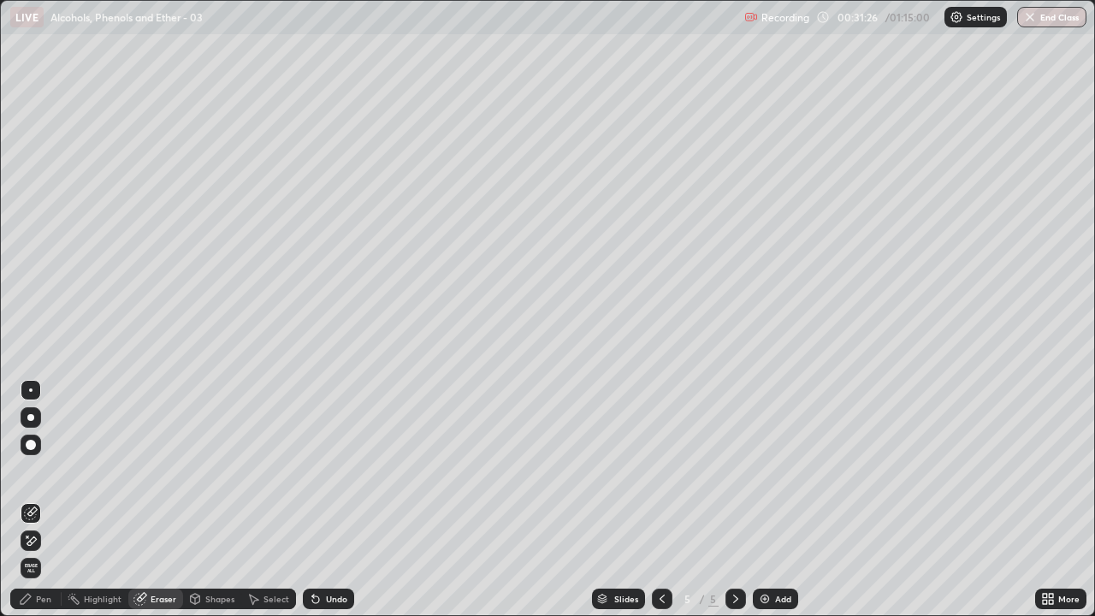
click at [40, 500] on div "Pen" at bounding box center [35, 599] width 51 height 21
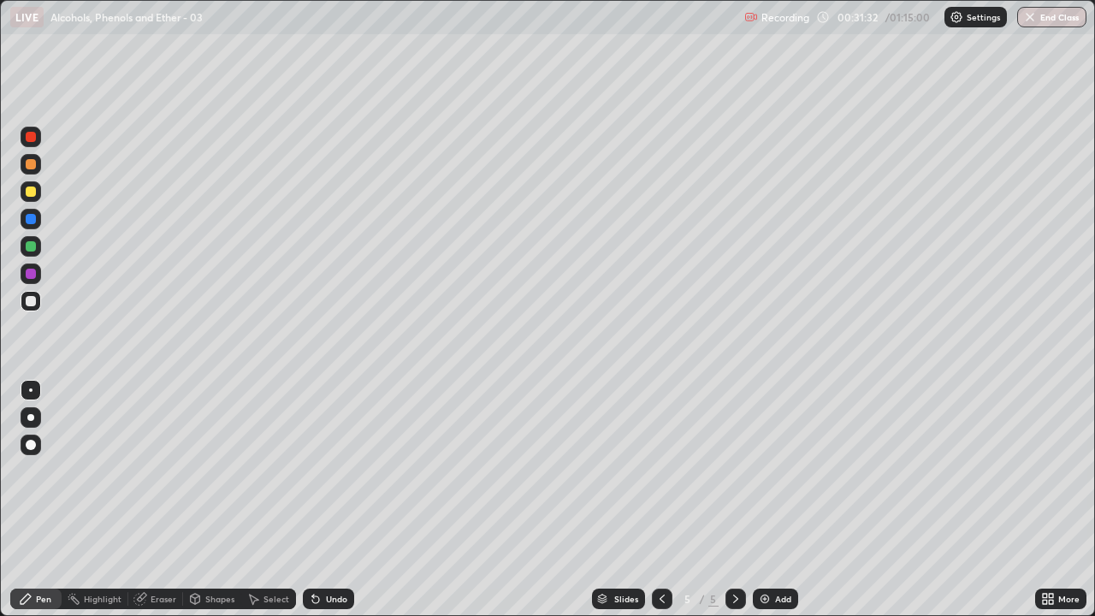
click at [334, 500] on div "Undo" at bounding box center [336, 599] width 21 height 9
click at [339, 500] on div "Undo" at bounding box center [336, 599] width 21 height 9
click at [329, 500] on div "Undo" at bounding box center [336, 599] width 21 height 9
click at [267, 500] on div "Select" at bounding box center [276, 599] width 26 height 9
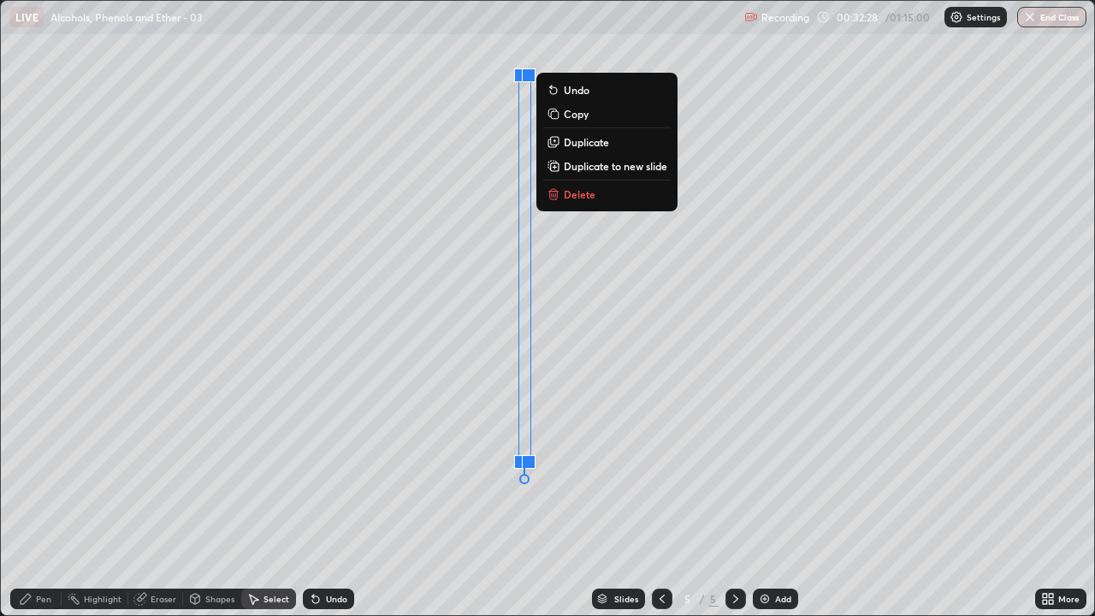
click at [593, 194] on p "Delete" at bounding box center [580, 194] width 32 height 14
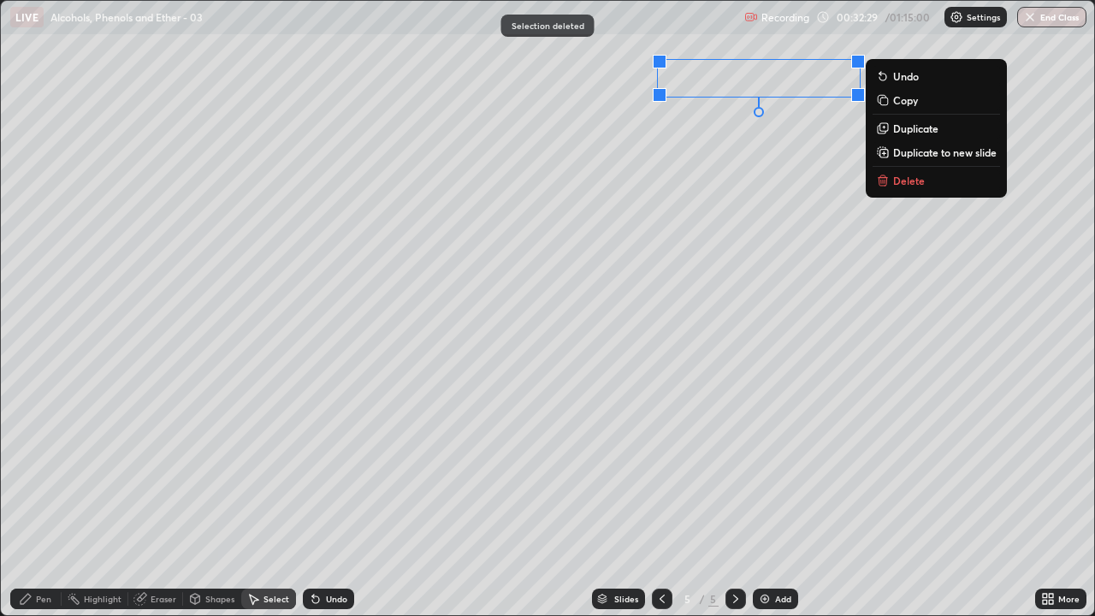
click at [906, 181] on p "Delete" at bounding box center [909, 181] width 32 height 14
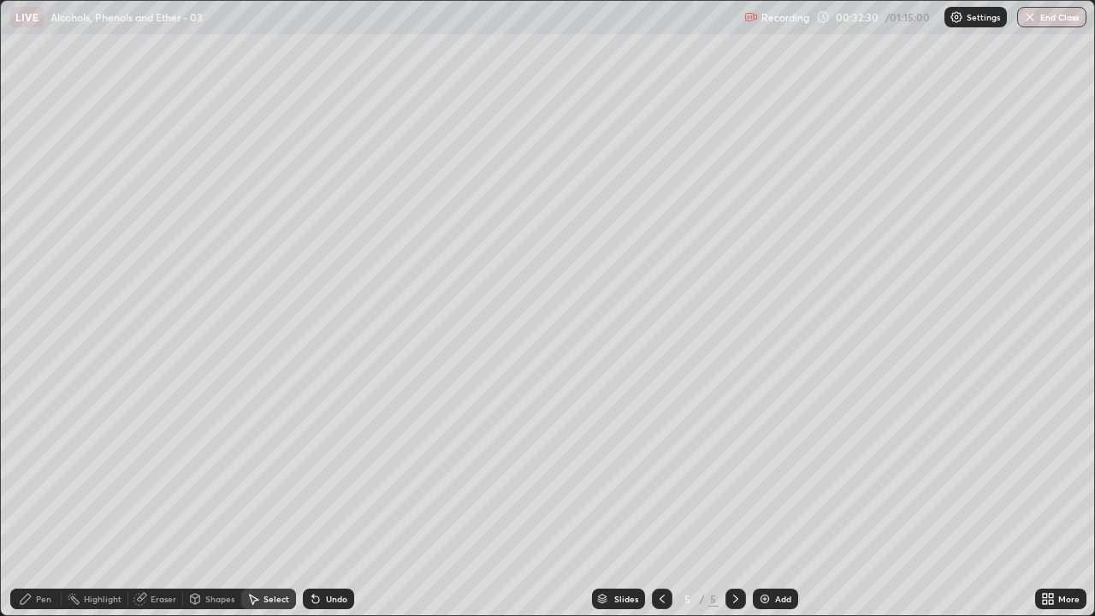
click at [44, 500] on div "Pen" at bounding box center [43, 599] width 15 height 9
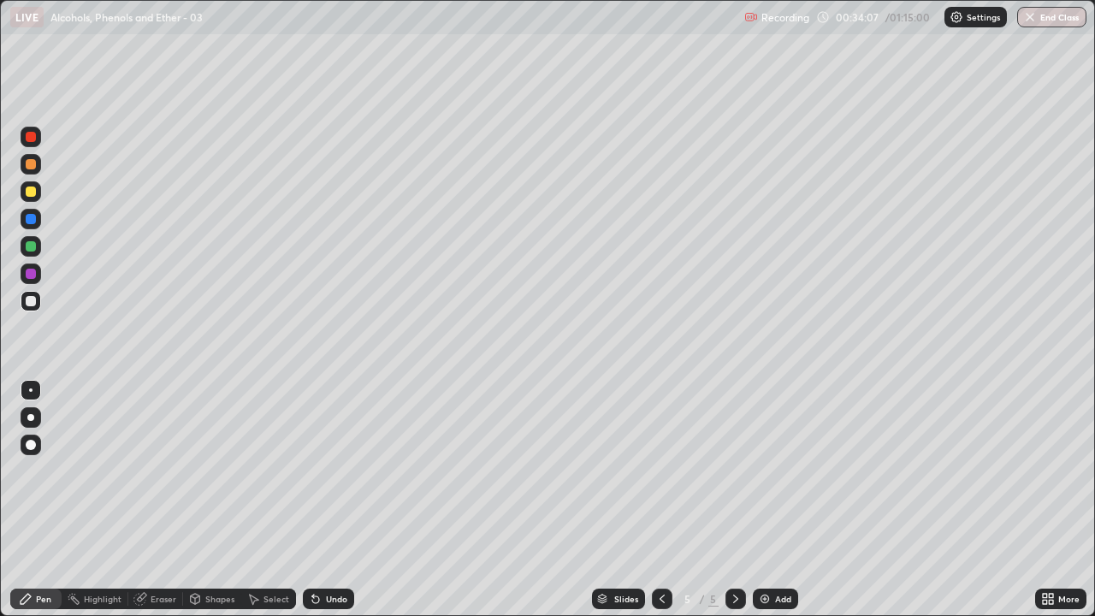
click at [329, 500] on div "Undo" at bounding box center [336, 599] width 21 height 9
click at [151, 500] on div "Eraser" at bounding box center [164, 599] width 26 height 9
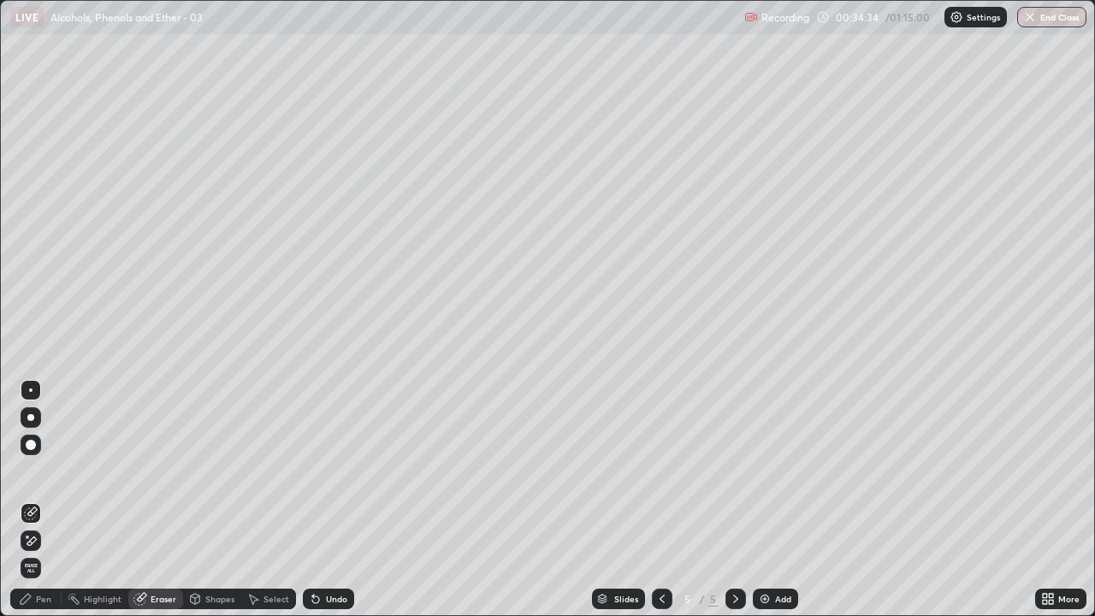
click at [41, 500] on div "Pen" at bounding box center [43, 599] width 15 height 9
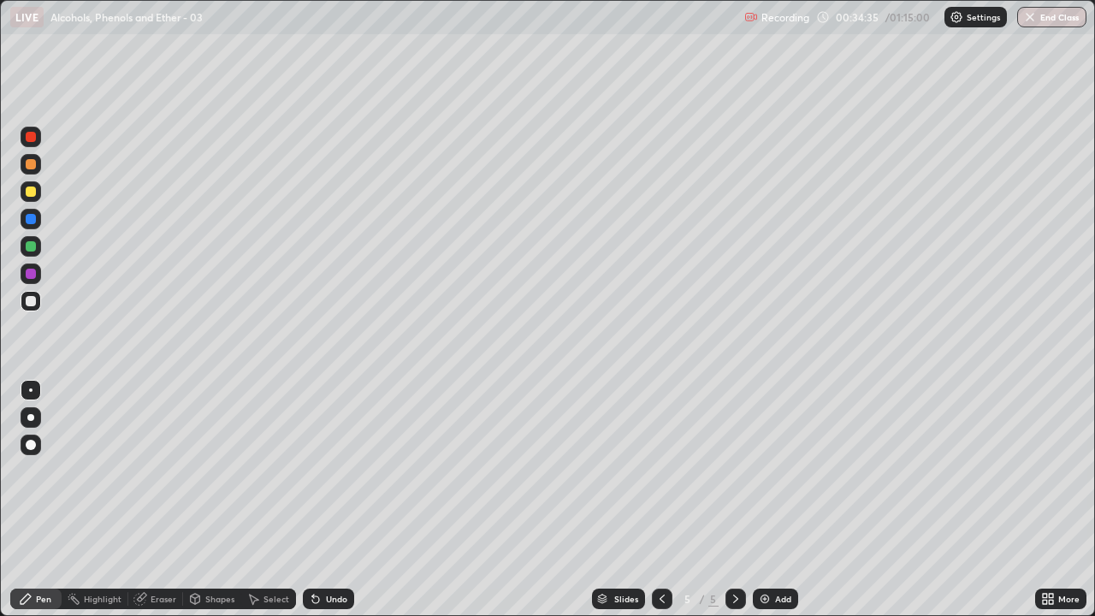
click at [36, 500] on div "Pen" at bounding box center [43, 599] width 15 height 9
click at [258, 500] on div "Select" at bounding box center [268, 599] width 55 height 21
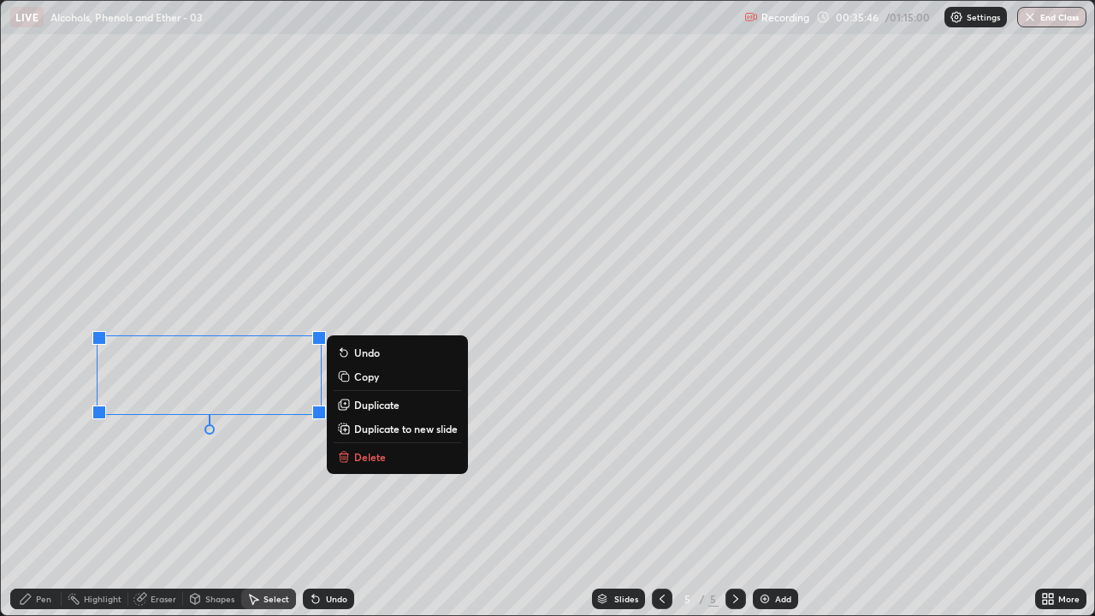
click at [358, 459] on p "Delete" at bounding box center [370, 457] width 32 height 14
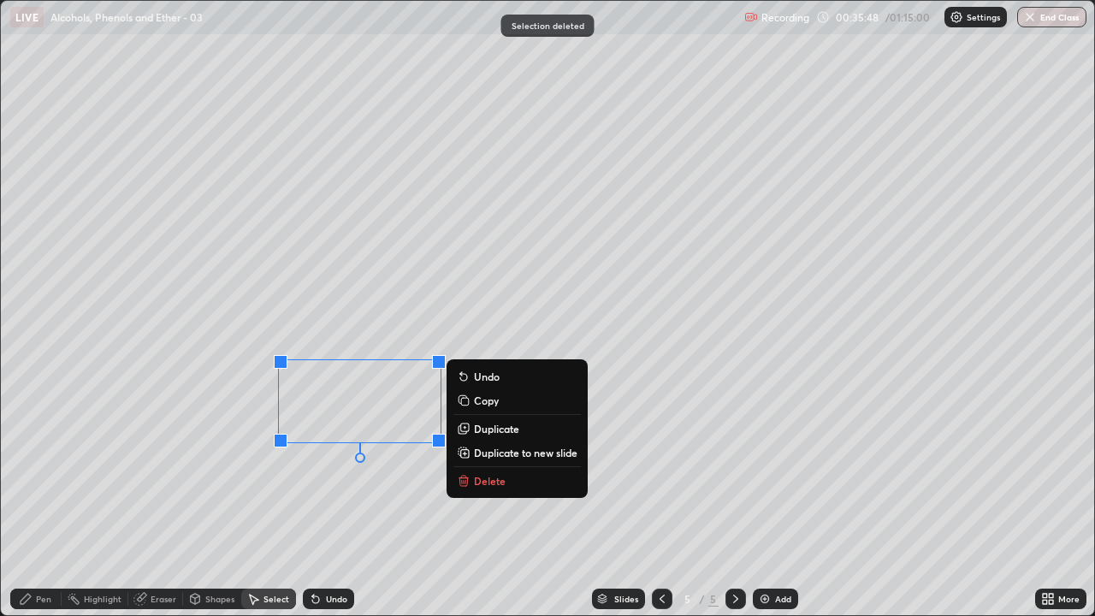
click at [486, 479] on p "Delete" at bounding box center [490, 481] width 32 height 14
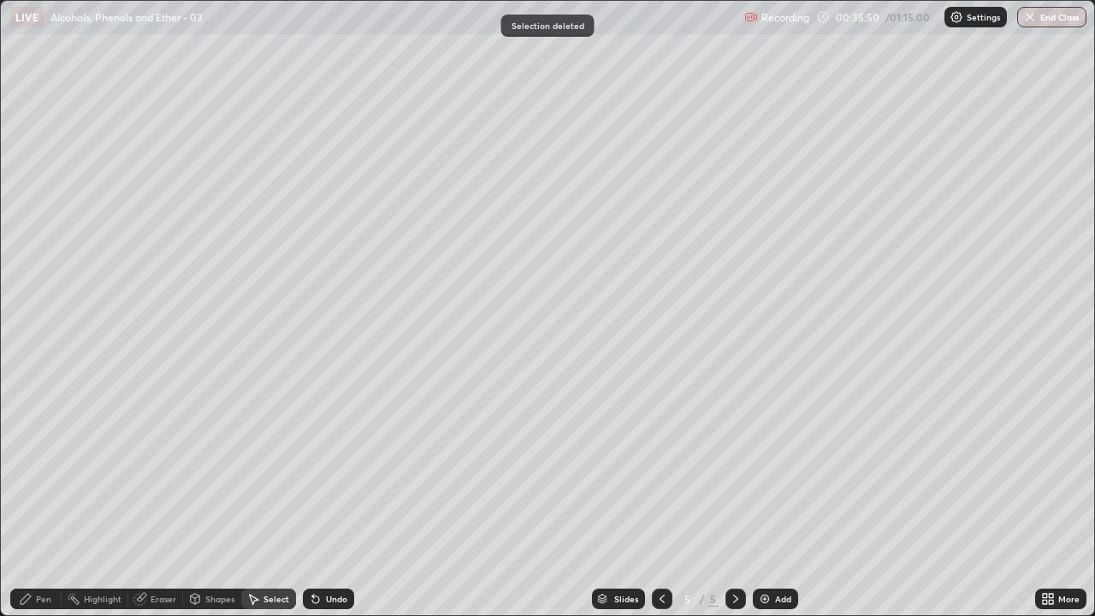
click at [37, 500] on div "Pen" at bounding box center [43, 599] width 15 height 9
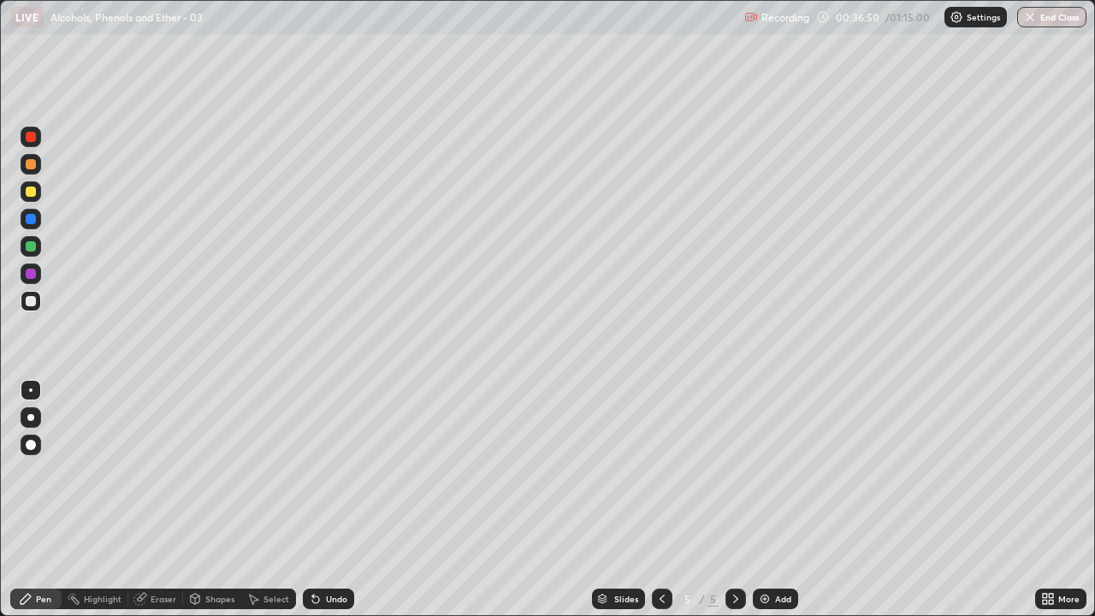
click at [331, 500] on div "Undo" at bounding box center [336, 599] width 21 height 9
click at [158, 500] on div "Eraser" at bounding box center [164, 599] width 26 height 9
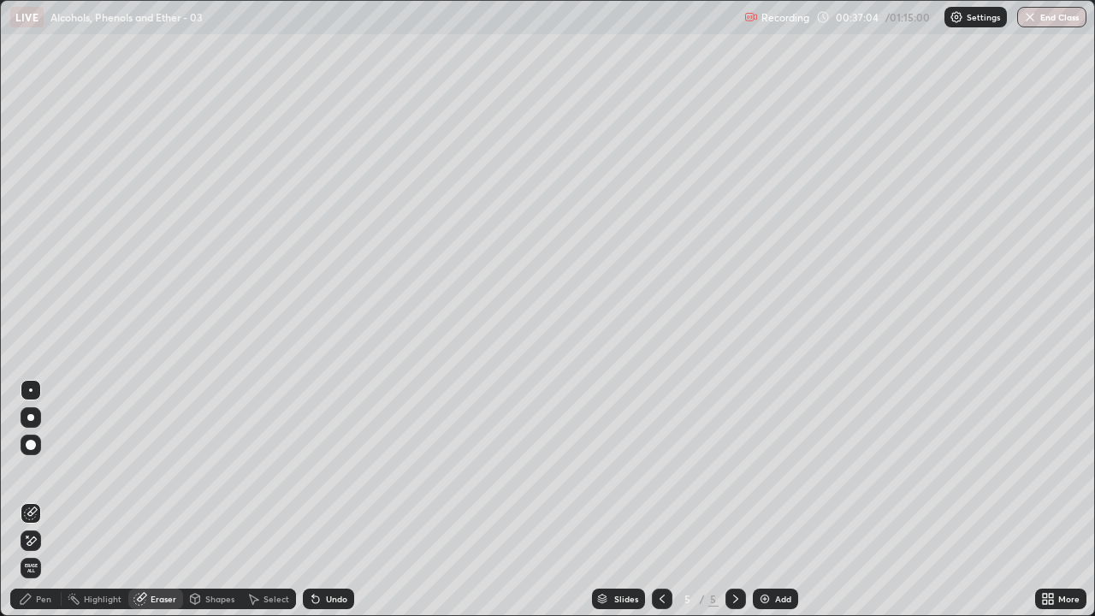
click at [38, 500] on div "Pen" at bounding box center [43, 599] width 15 height 9
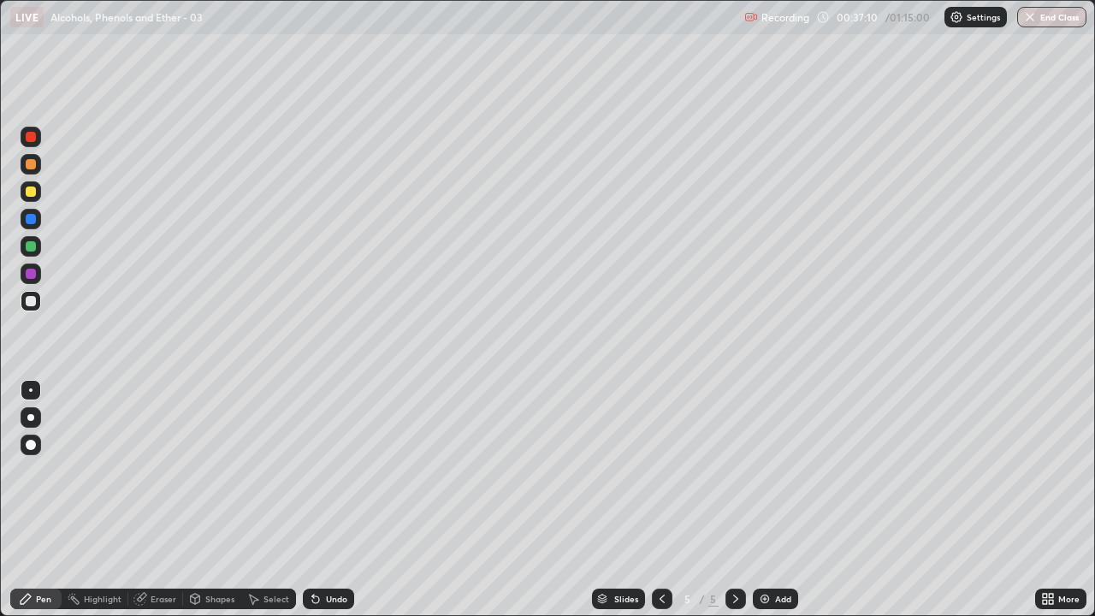
click at [758, 500] on img at bounding box center [765, 599] width 14 height 14
click at [342, 500] on div "Undo" at bounding box center [336, 599] width 21 height 9
click at [660, 500] on icon at bounding box center [662, 599] width 14 height 14
click at [734, 500] on icon at bounding box center [736, 599] width 14 height 14
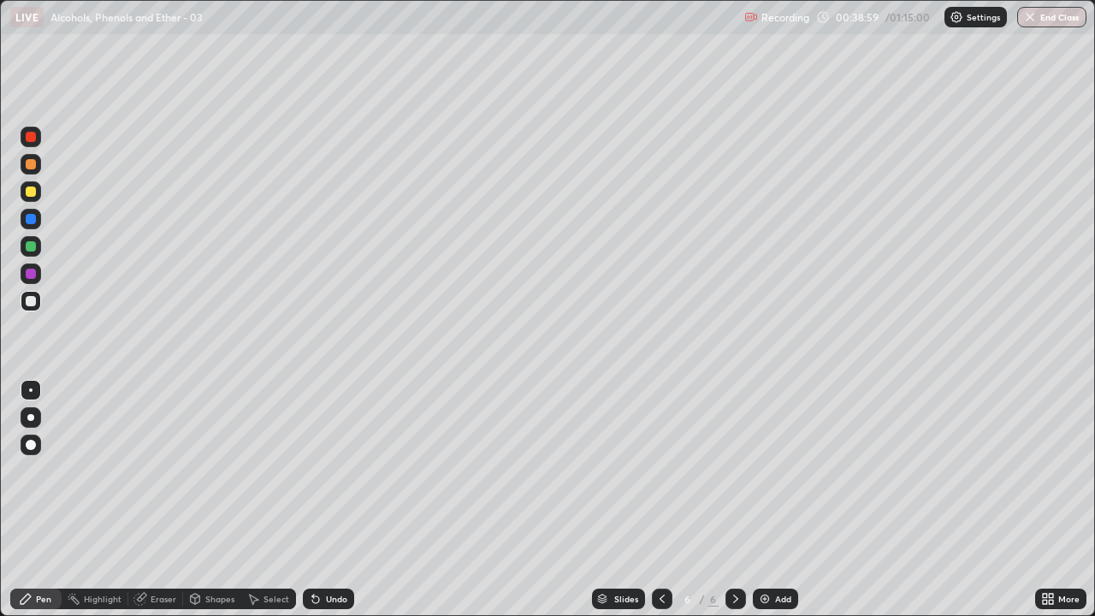
click at [161, 500] on div "Eraser" at bounding box center [164, 599] width 26 height 9
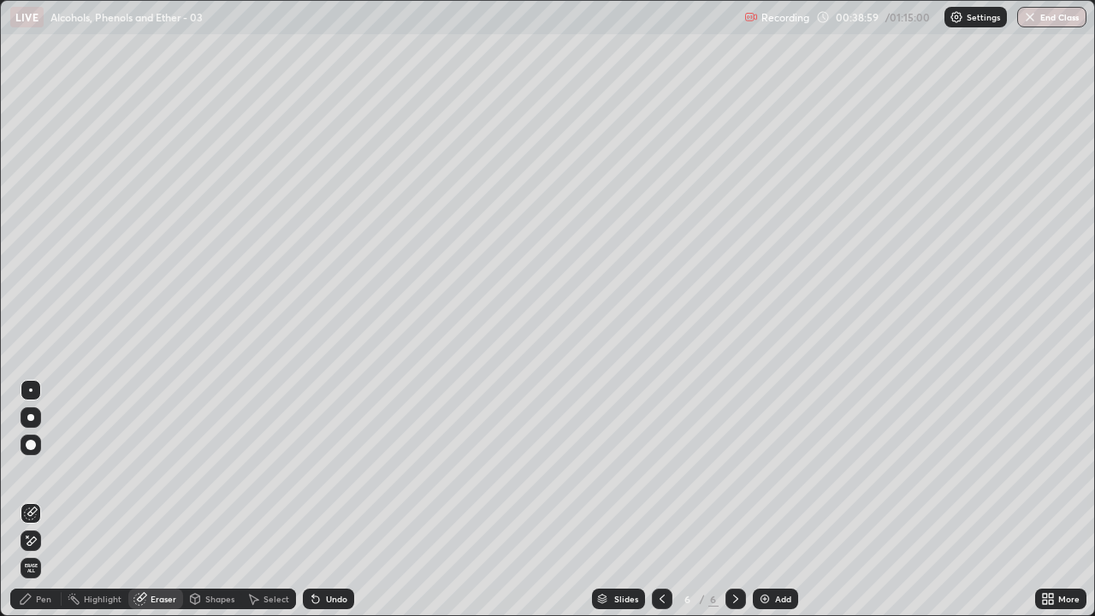
click at [29, 500] on span "Erase all" at bounding box center [30, 568] width 19 height 10
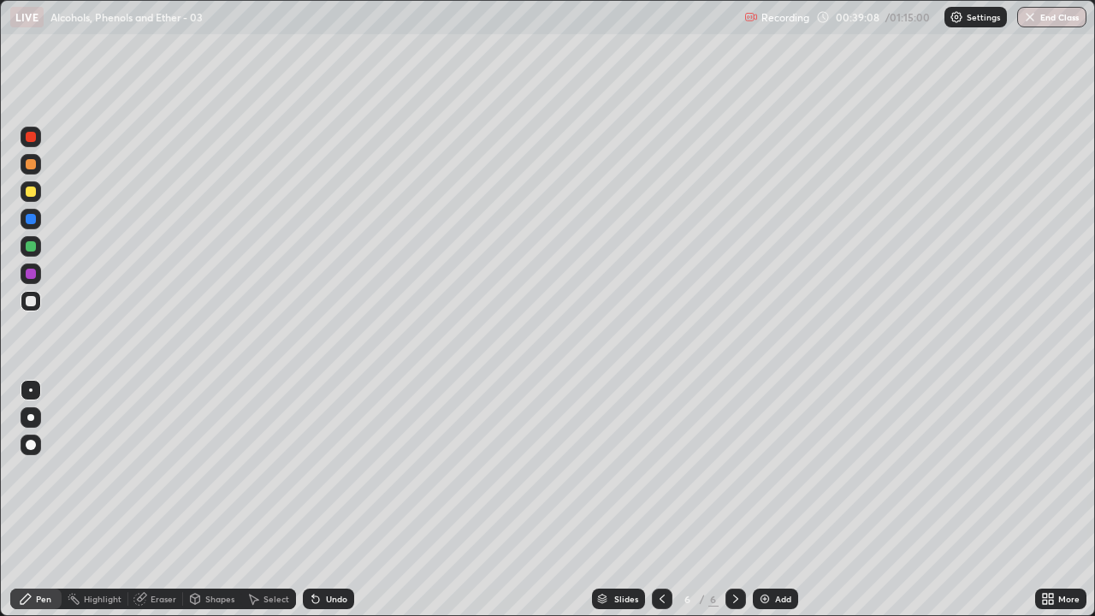
click at [163, 500] on div "Eraser" at bounding box center [164, 599] width 26 height 9
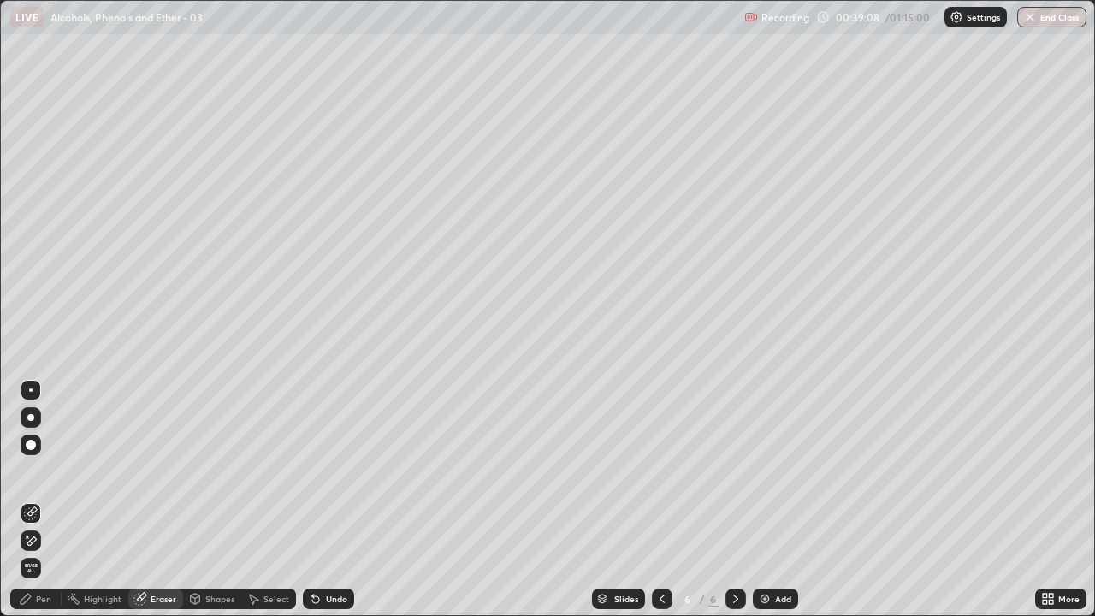
click at [31, 500] on span "Erase all" at bounding box center [30, 568] width 19 height 10
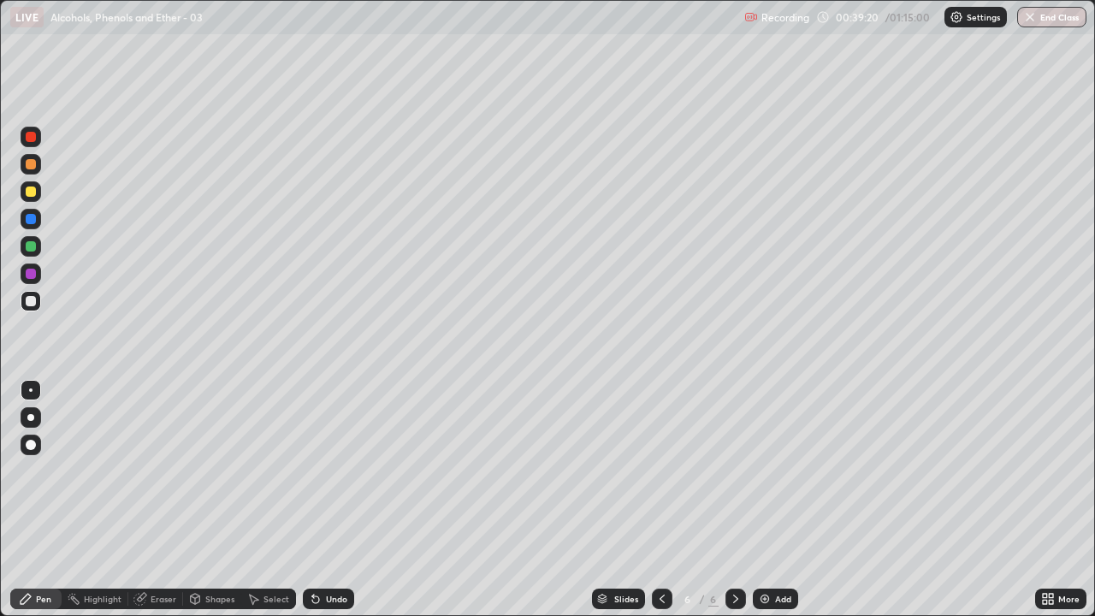
click at [324, 500] on div "Undo" at bounding box center [328, 599] width 51 height 21
click at [329, 500] on div "Undo" at bounding box center [328, 599] width 51 height 21
click at [334, 500] on div "Undo" at bounding box center [336, 599] width 21 height 9
click at [336, 500] on div "Undo" at bounding box center [328, 599] width 51 height 21
click at [166, 500] on div "Eraser" at bounding box center [164, 599] width 26 height 9
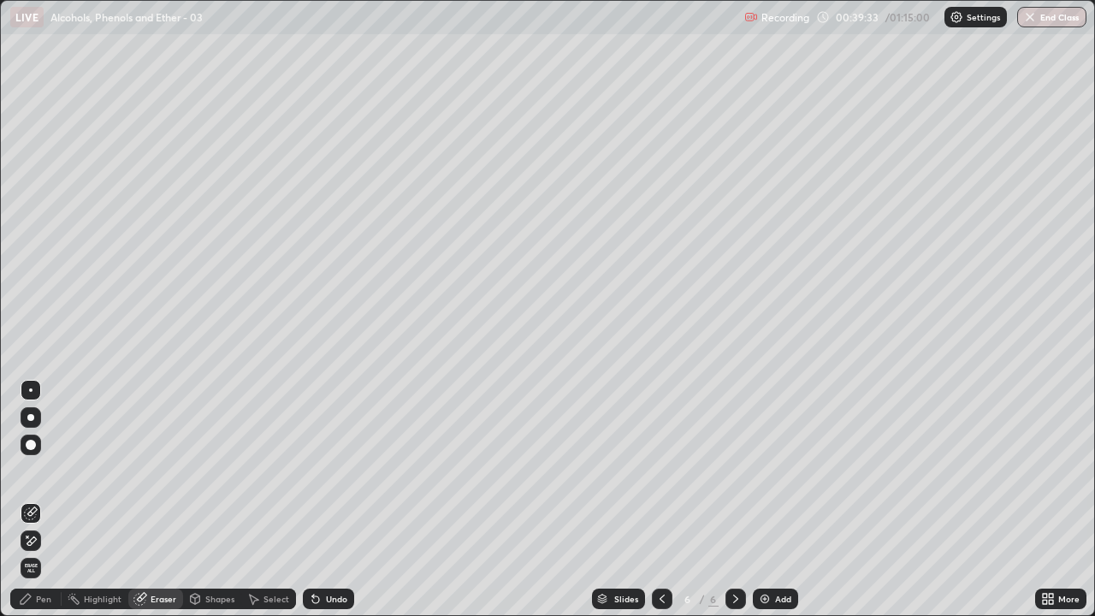
click at [44, 500] on div "Pen" at bounding box center [43, 599] width 15 height 9
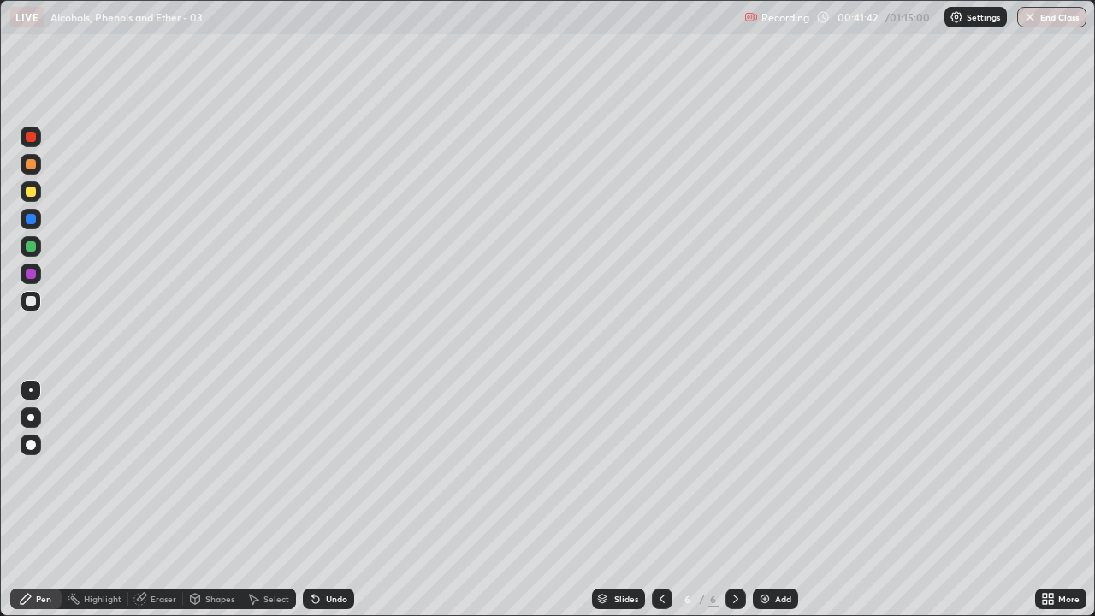
click at [281, 500] on div "Select" at bounding box center [276, 599] width 26 height 9
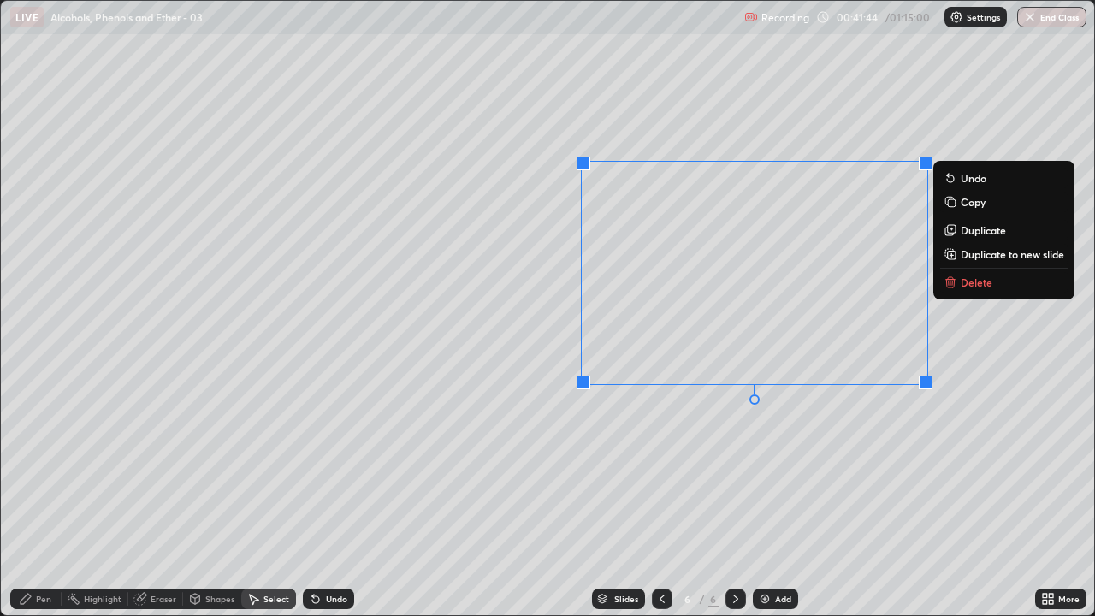
click at [960, 281] on button "Delete" at bounding box center [1003, 282] width 127 height 21
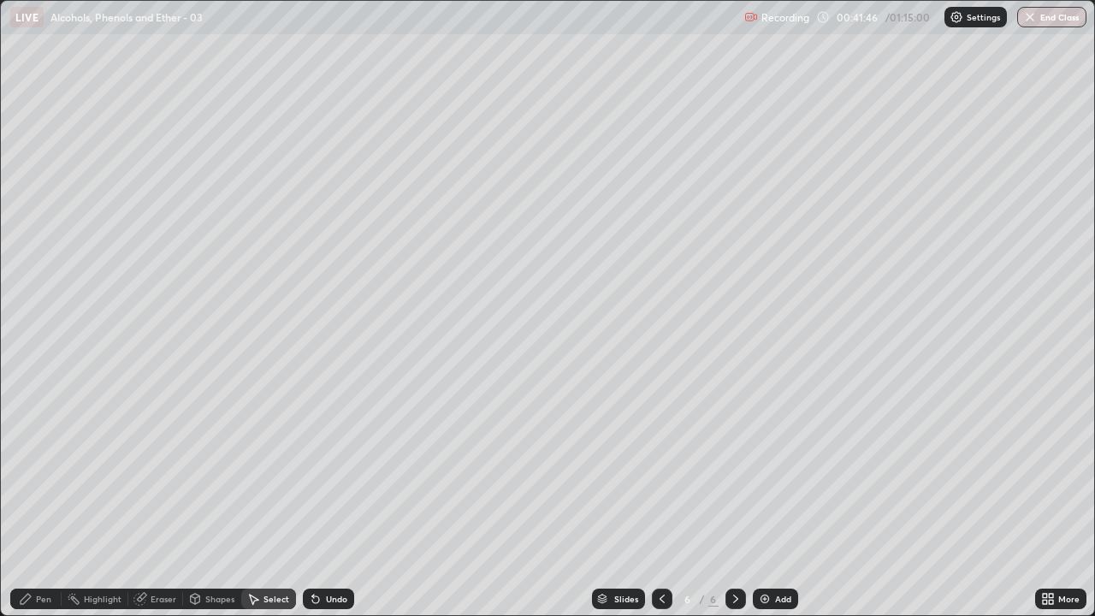
click at [50, 500] on div "Pen" at bounding box center [43, 599] width 15 height 9
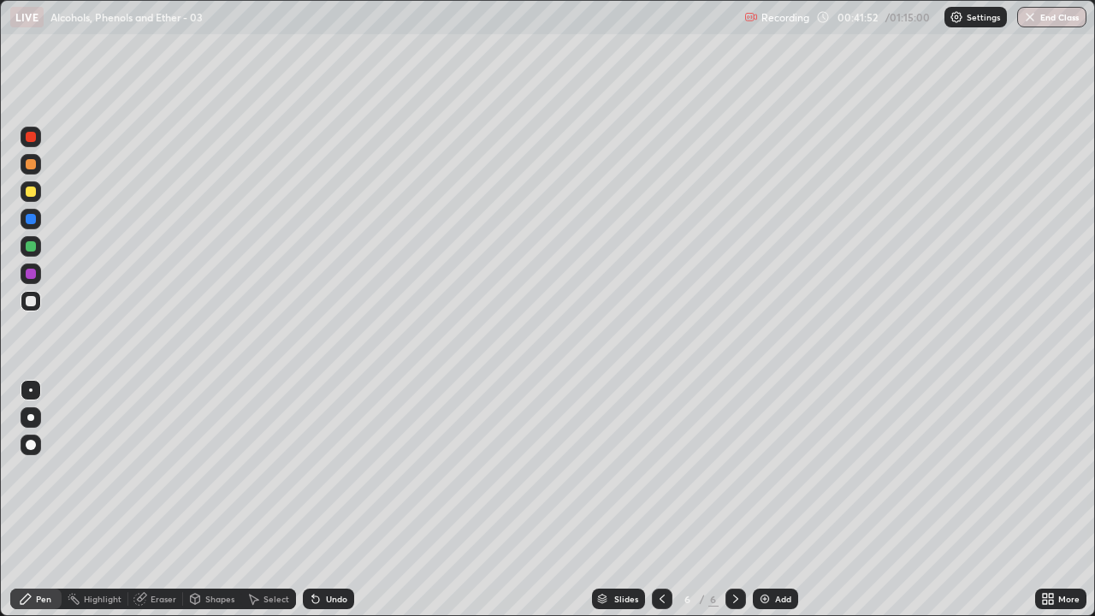
click at [652, 500] on div at bounding box center [662, 599] width 21 height 21
click at [654, 500] on div at bounding box center [662, 599] width 21 height 21
click at [328, 500] on div "Undo" at bounding box center [336, 599] width 21 height 9
click at [333, 500] on div "Undo" at bounding box center [336, 599] width 21 height 9
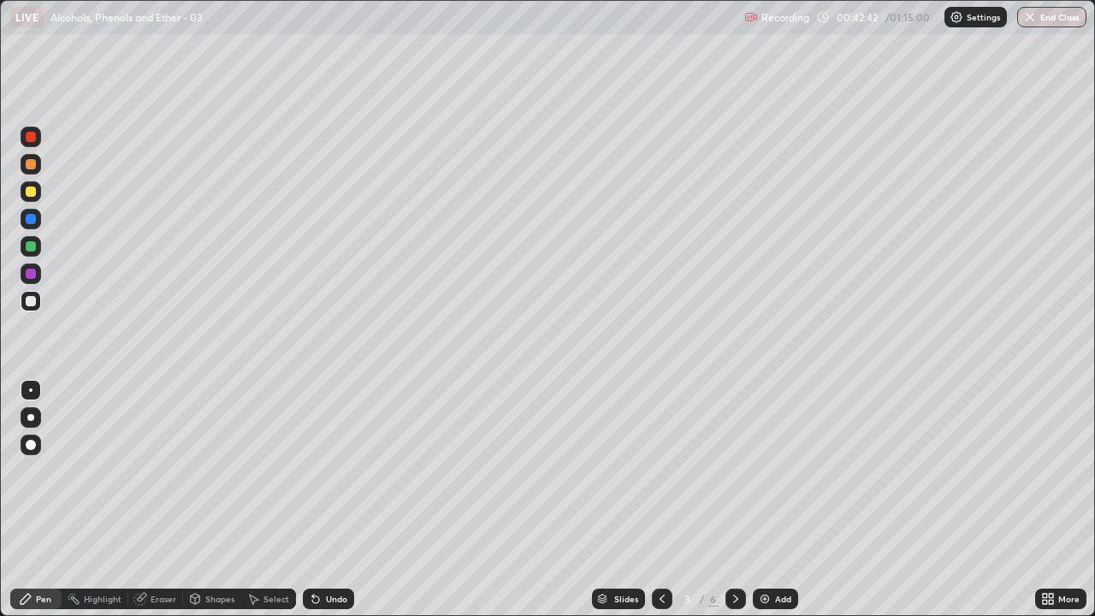
click at [331, 500] on div "Undo" at bounding box center [336, 599] width 21 height 9
click at [725, 500] on div at bounding box center [735, 599] width 21 height 21
click at [734, 500] on icon at bounding box center [736, 599] width 14 height 14
click at [660, 500] on icon at bounding box center [662, 599] width 14 height 14
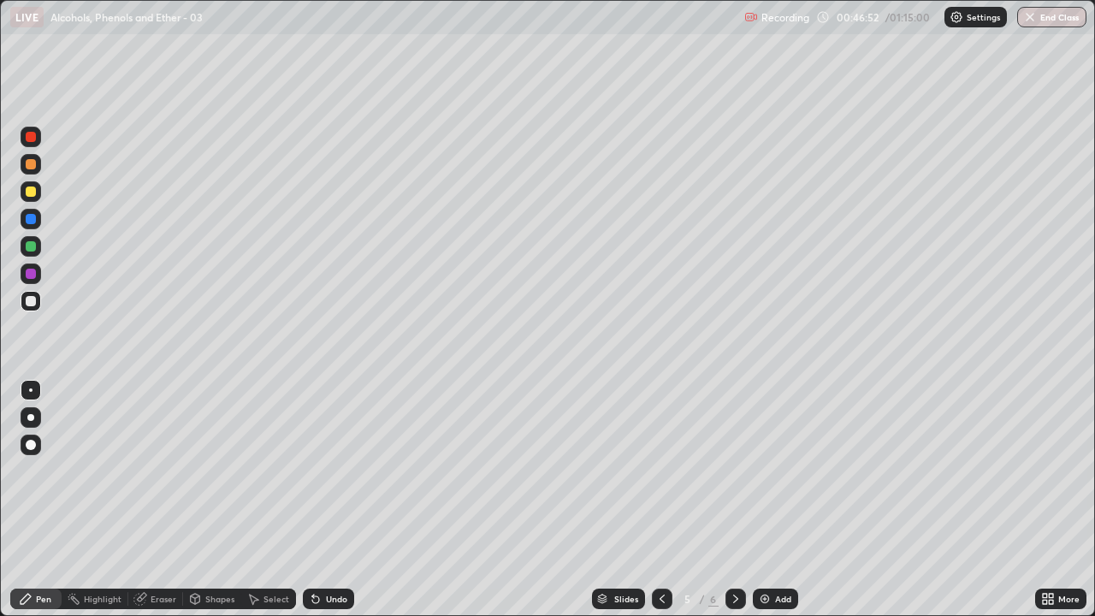
click at [660, 500] on icon at bounding box center [662, 599] width 14 height 14
click at [734, 500] on icon at bounding box center [736, 599] width 14 height 14
click at [731, 500] on div at bounding box center [735, 599] width 21 height 21
click at [734, 500] on icon at bounding box center [736, 599] width 14 height 14
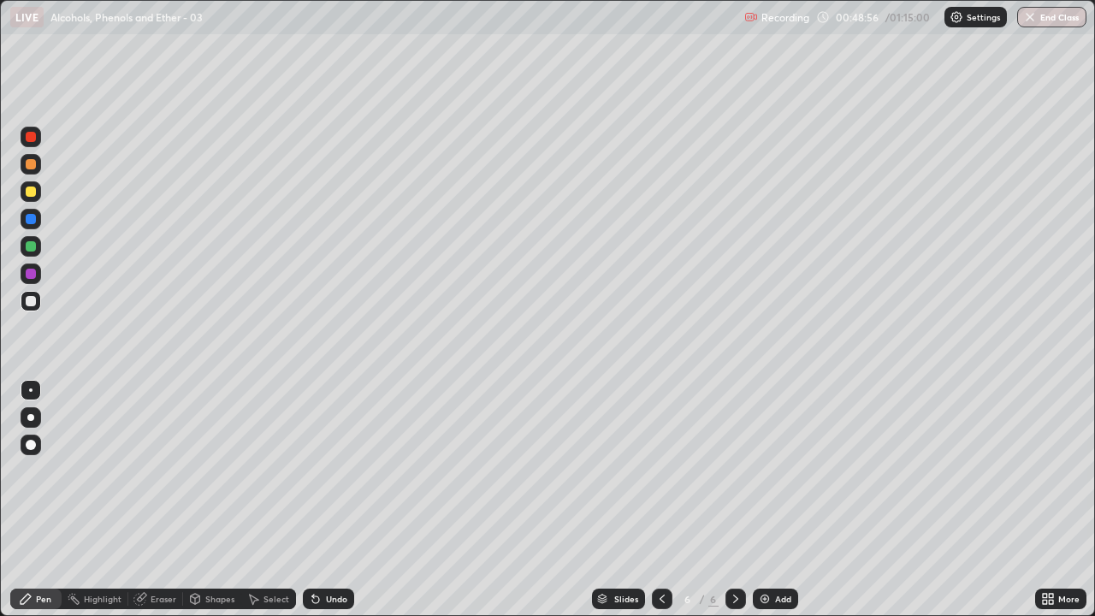
click at [734, 500] on icon at bounding box center [736, 599] width 14 height 14
click at [663, 500] on icon at bounding box center [662, 599] width 14 height 14
click at [660, 500] on icon at bounding box center [662, 599] width 14 height 14
click at [733, 500] on icon at bounding box center [736, 599] width 14 height 14
click at [735, 500] on icon at bounding box center [736, 599] width 14 height 14
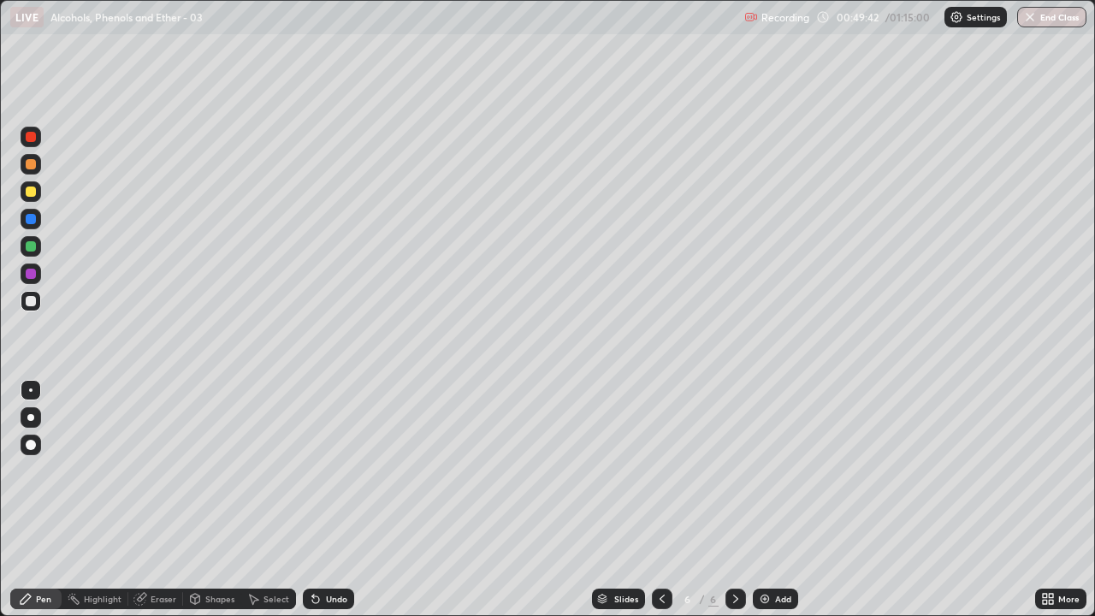
click at [743, 500] on div at bounding box center [735, 599] width 21 height 21
click at [761, 500] on img at bounding box center [765, 599] width 14 height 14
click at [328, 500] on div "Undo" at bounding box center [336, 599] width 21 height 9
click at [327, 500] on div "Undo" at bounding box center [336, 599] width 21 height 9
click at [321, 500] on div "Undo" at bounding box center [328, 599] width 51 height 21
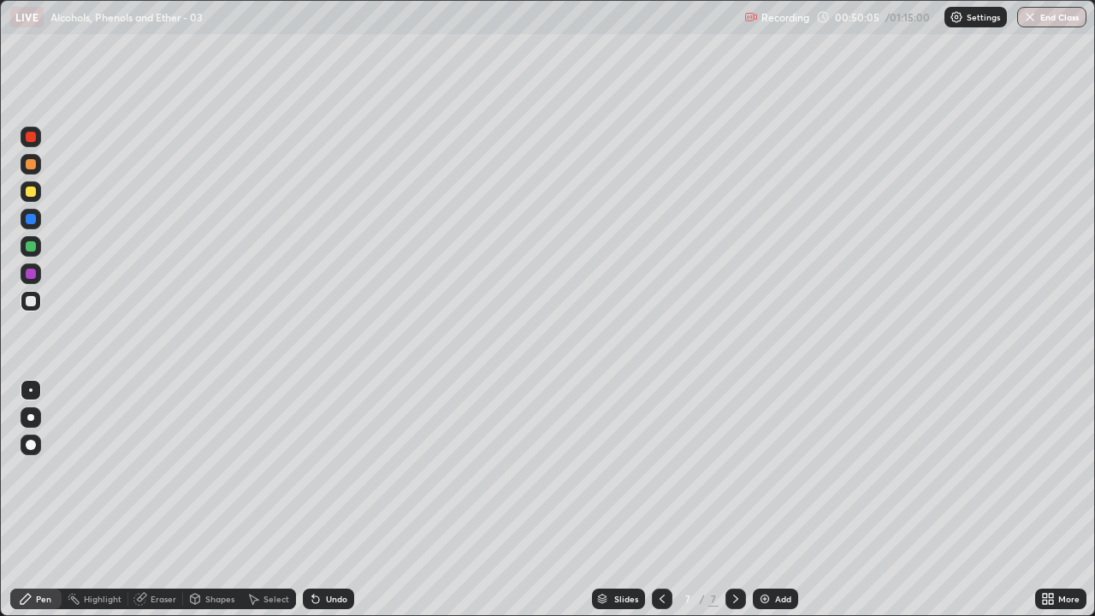
click at [321, 500] on div "Undo" at bounding box center [328, 599] width 51 height 21
click at [319, 500] on icon at bounding box center [316, 599] width 14 height 14
click at [30, 171] on div at bounding box center [31, 164] width 21 height 21
click at [30, 300] on div at bounding box center [31, 301] width 10 height 10
click at [274, 500] on div "Select" at bounding box center [268, 599] width 55 height 21
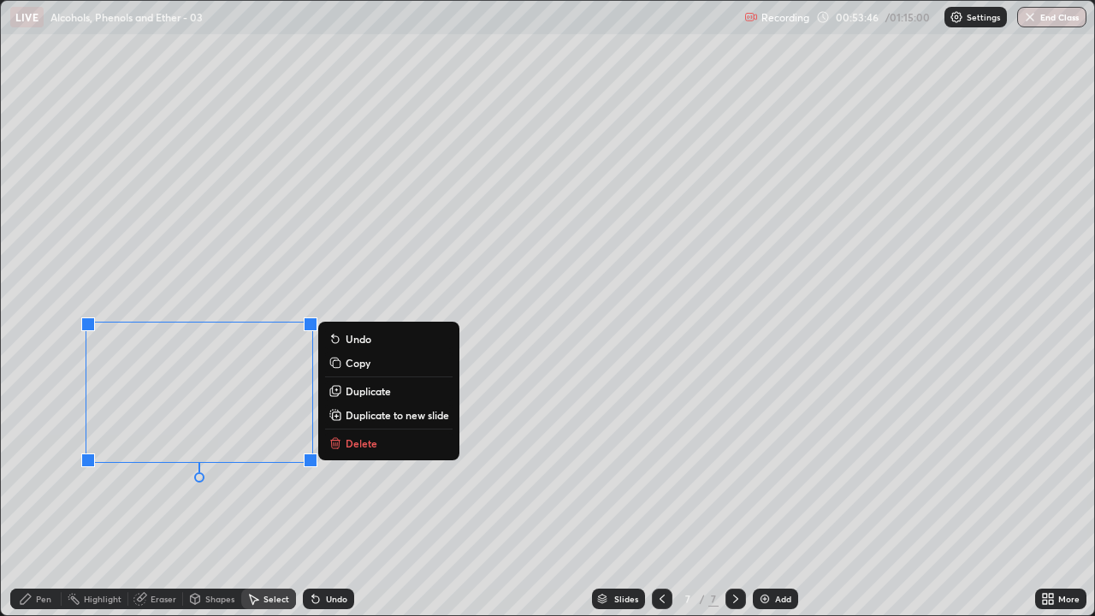
click at [406, 500] on div "0 ° Undo Copy Duplicate Duplicate to new slide Delete" at bounding box center [547, 308] width 1093 height 614
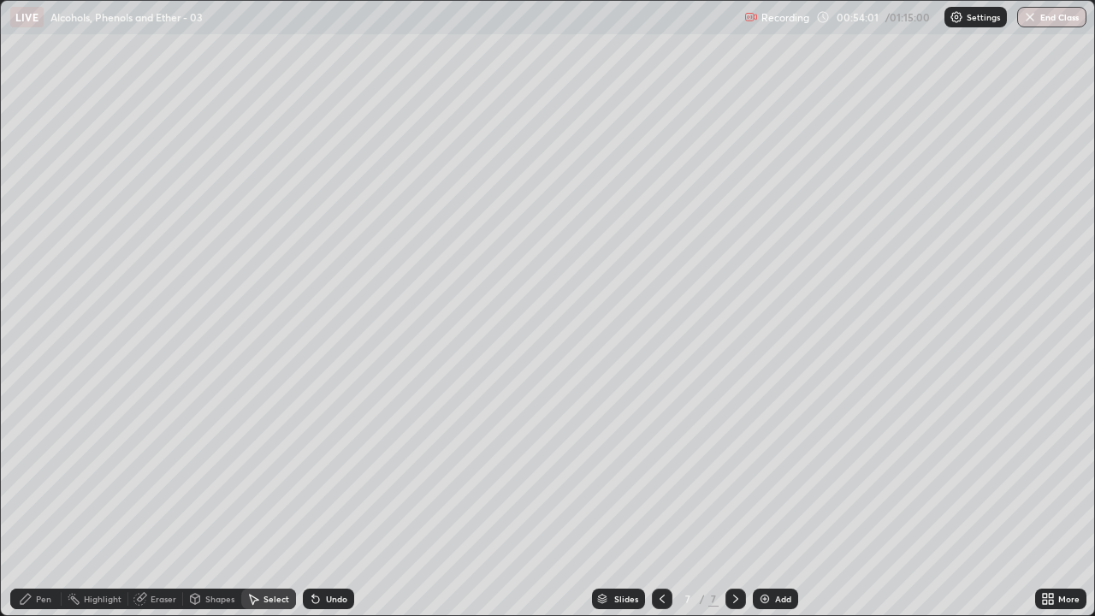
click at [43, 500] on div "Pen" at bounding box center [43, 599] width 15 height 9
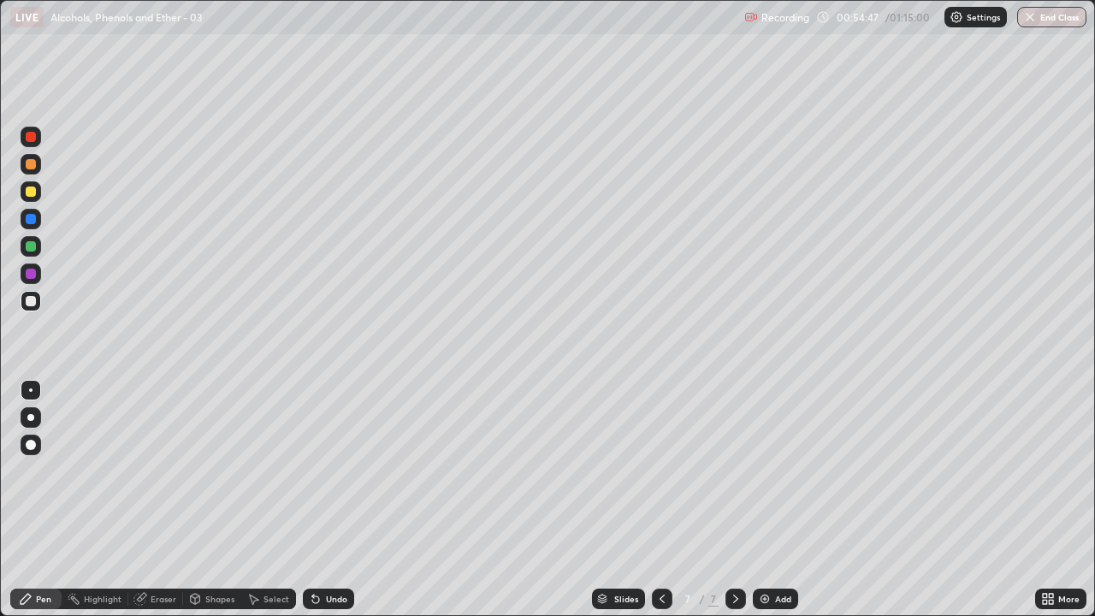
click at [770, 500] on div "Add" at bounding box center [775, 599] width 45 height 21
click at [164, 500] on div "Eraser" at bounding box center [164, 599] width 26 height 9
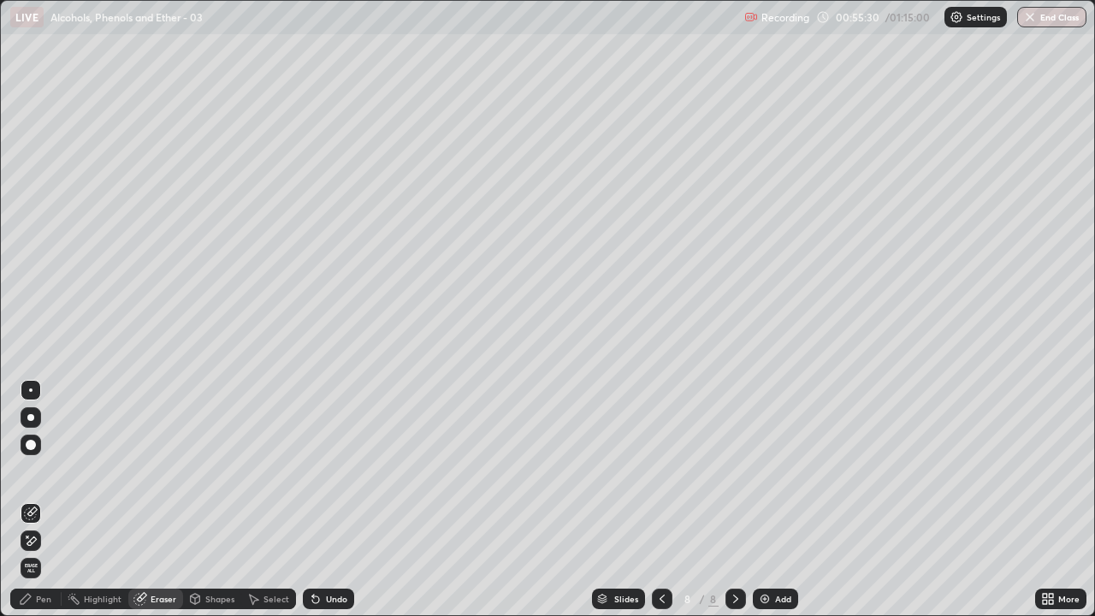
click at [46, 500] on div "Pen" at bounding box center [43, 599] width 15 height 9
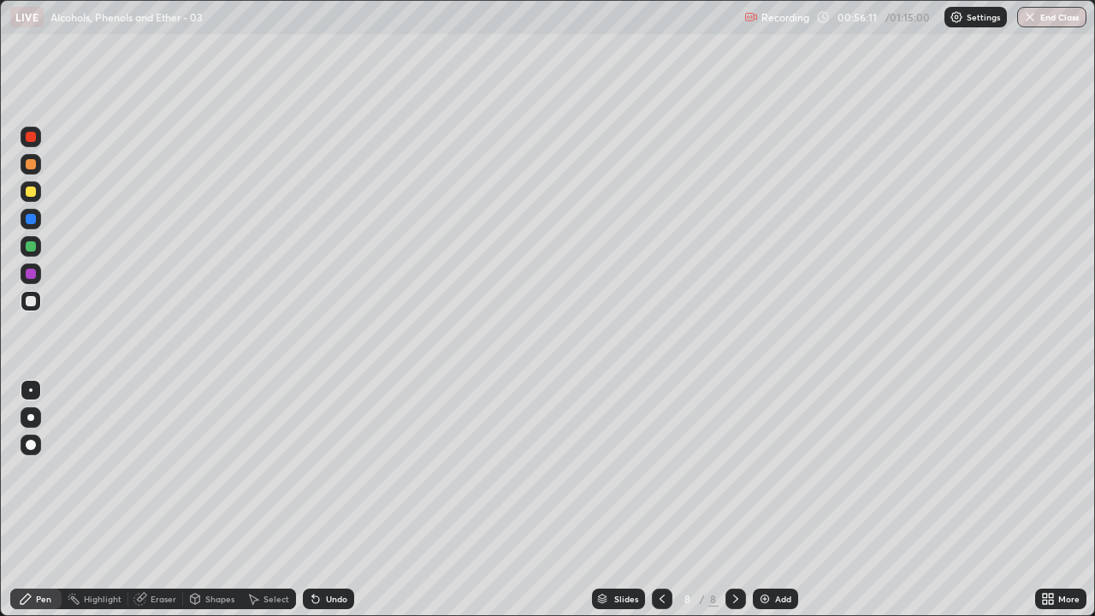
click at [662, 500] on div at bounding box center [662, 599] width 21 height 21
click at [734, 500] on icon at bounding box center [736, 599] width 14 height 14
click at [758, 500] on img at bounding box center [765, 599] width 14 height 14
click at [763, 500] on img at bounding box center [765, 599] width 14 height 14
click at [660, 500] on icon at bounding box center [661, 599] width 14 height 14
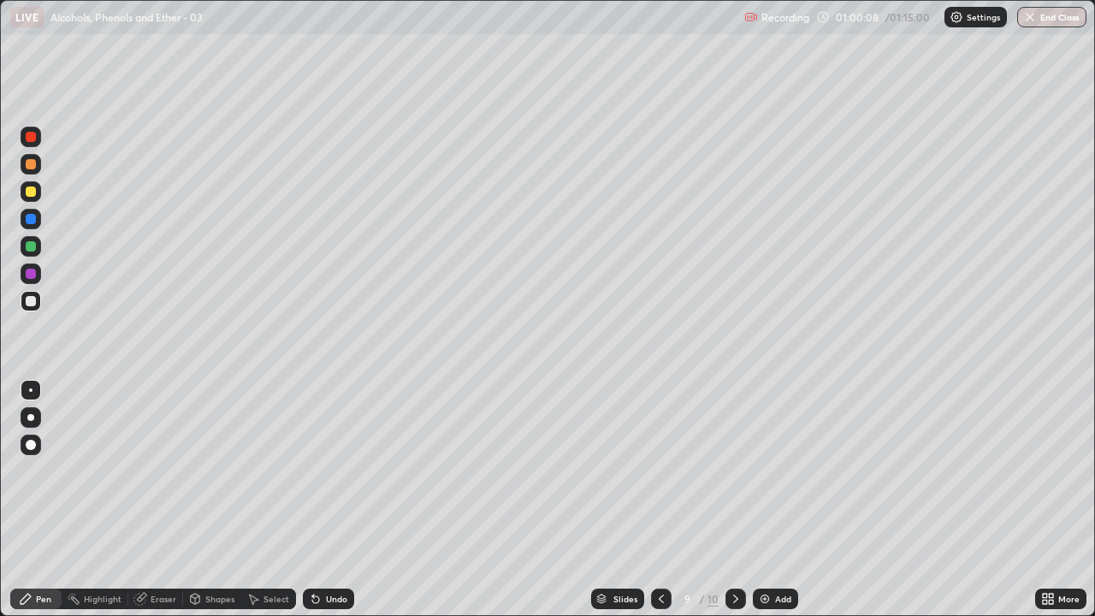
click at [730, 500] on div at bounding box center [735, 599] width 21 height 21
click at [34, 169] on div at bounding box center [31, 164] width 21 height 21
click at [34, 305] on div at bounding box center [31, 301] width 10 height 10
click at [332, 500] on div "Undo" at bounding box center [336, 599] width 21 height 9
click at [332, 500] on div "Undo" at bounding box center [328, 599] width 51 height 21
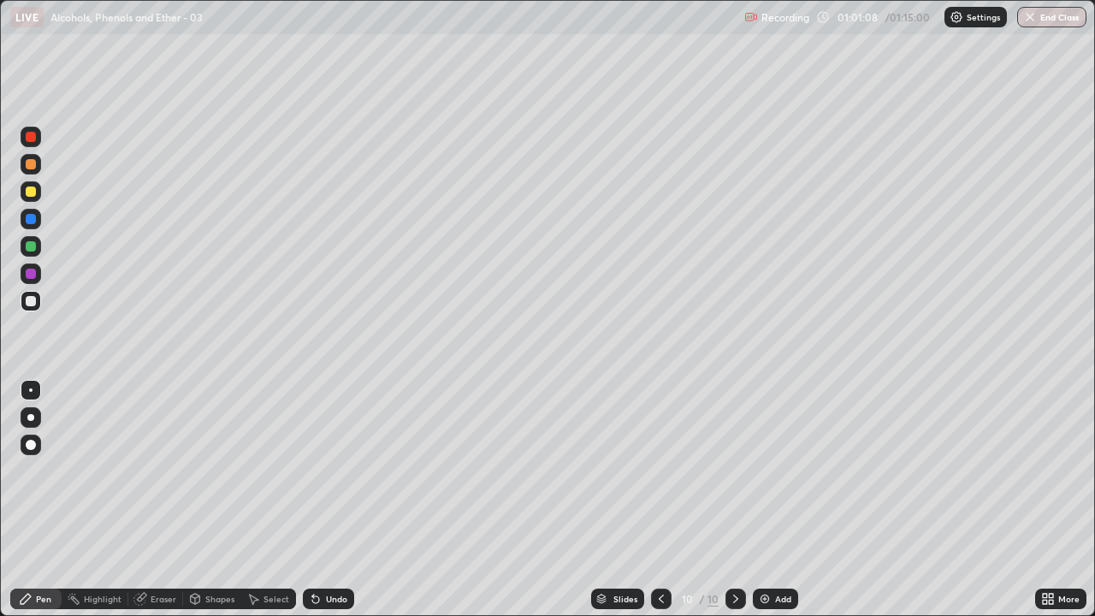
click at [322, 500] on div "Undo" at bounding box center [328, 599] width 51 height 21
click at [334, 500] on div "Undo" at bounding box center [328, 599] width 51 height 21
click at [765, 500] on img at bounding box center [765, 599] width 14 height 14
click at [339, 500] on div "Undo" at bounding box center [336, 599] width 21 height 9
click at [337, 500] on div "Undo" at bounding box center [336, 599] width 21 height 9
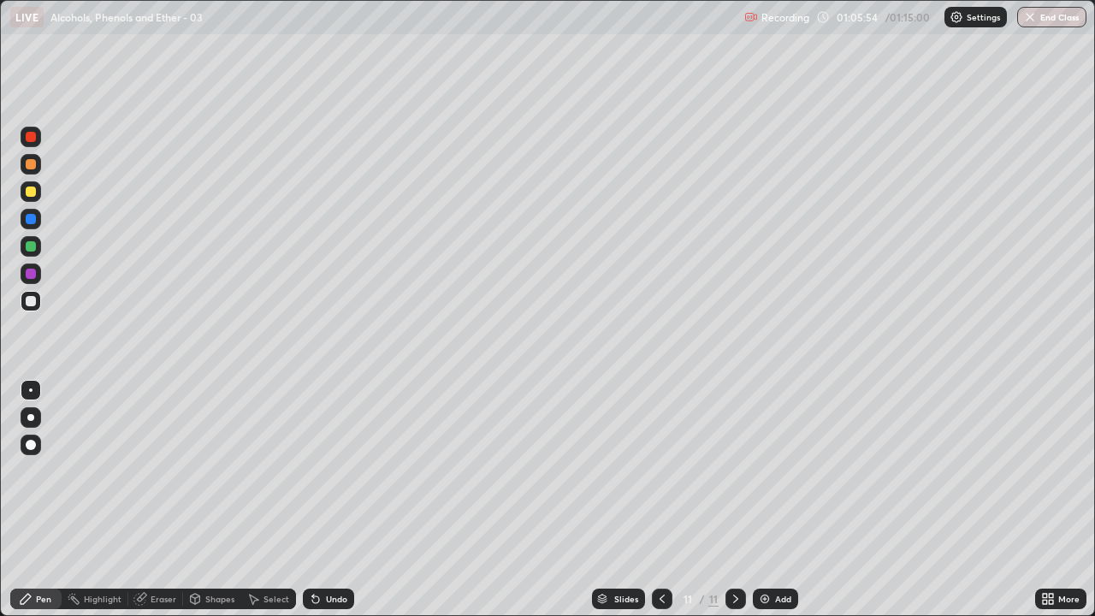
click at [152, 500] on div "Eraser" at bounding box center [164, 599] width 26 height 9
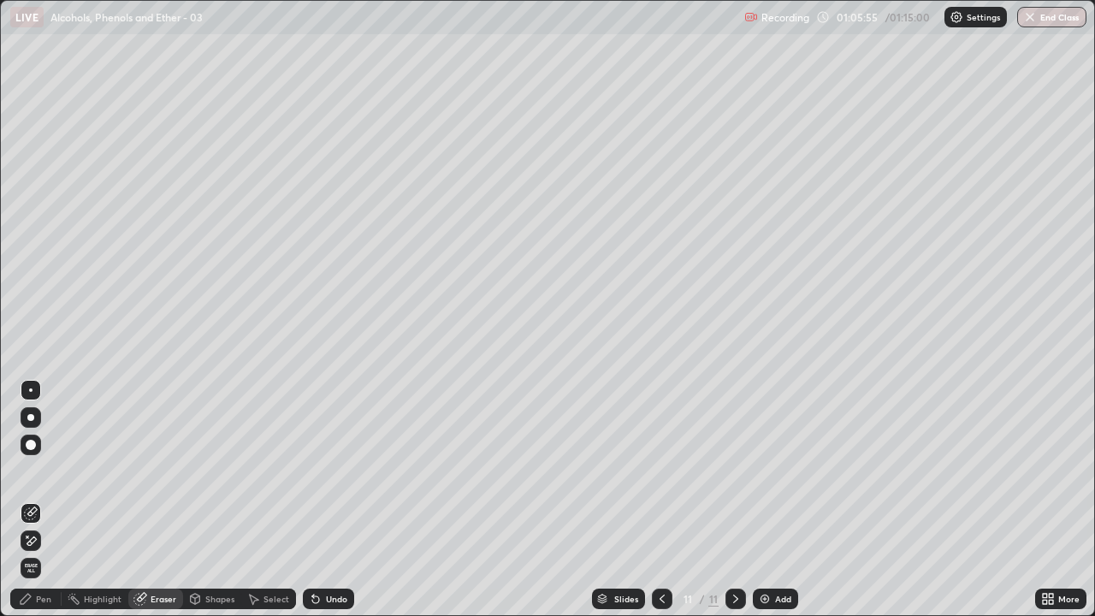
click at [32, 500] on span "Erase all" at bounding box center [30, 568] width 19 height 10
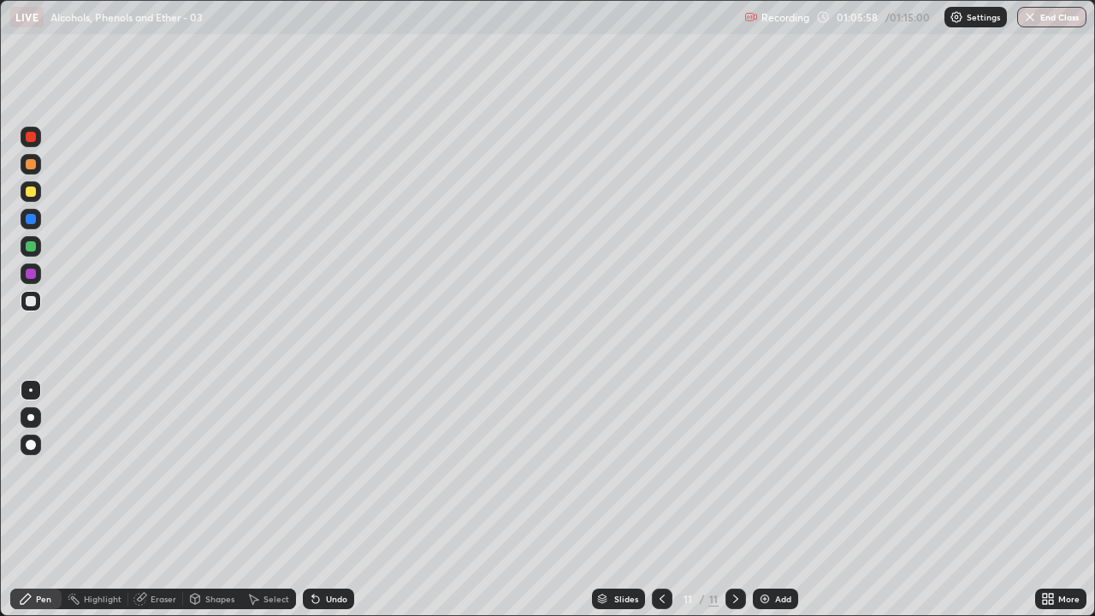
click at [660, 500] on icon at bounding box center [662, 599] width 14 height 14
click at [333, 500] on div "Undo" at bounding box center [336, 599] width 21 height 9
click at [279, 500] on div "Select" at bounding box center [276, 599] width 26 height 9
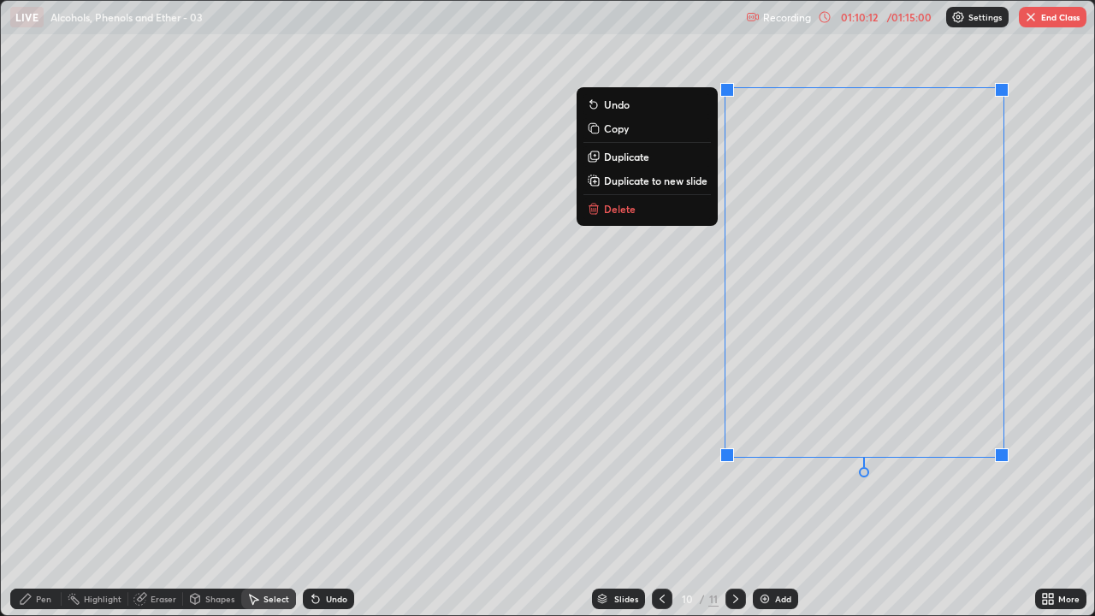
click at [630, 204] on p "Delete" at bounding box center [620, 209] width 32 height 14
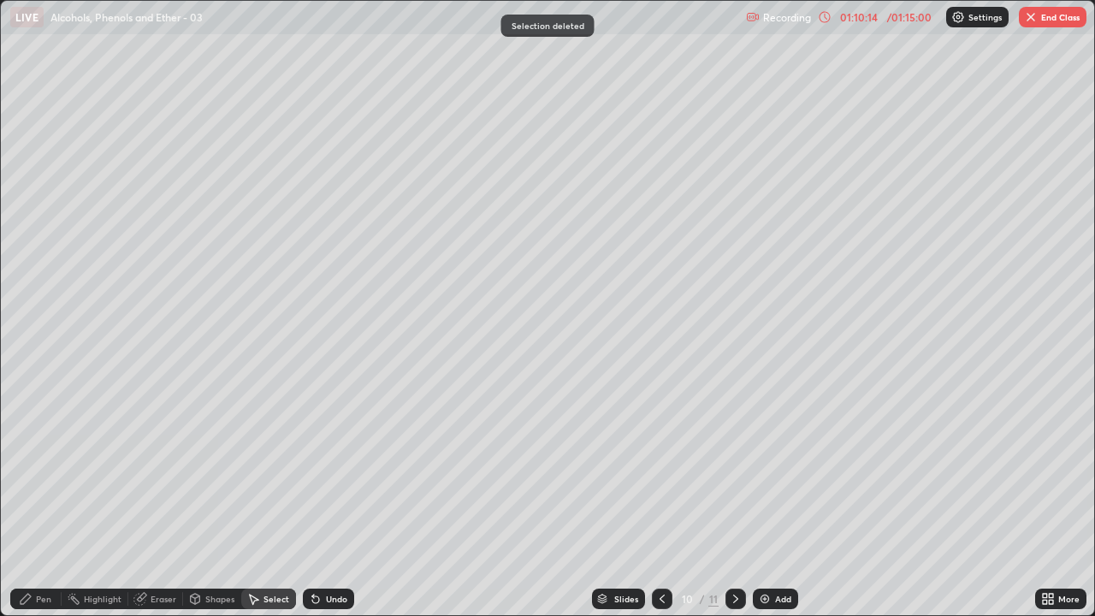
click at [45, 500] on div "Pen" at bounding box center [43, 599] width 15 height 9
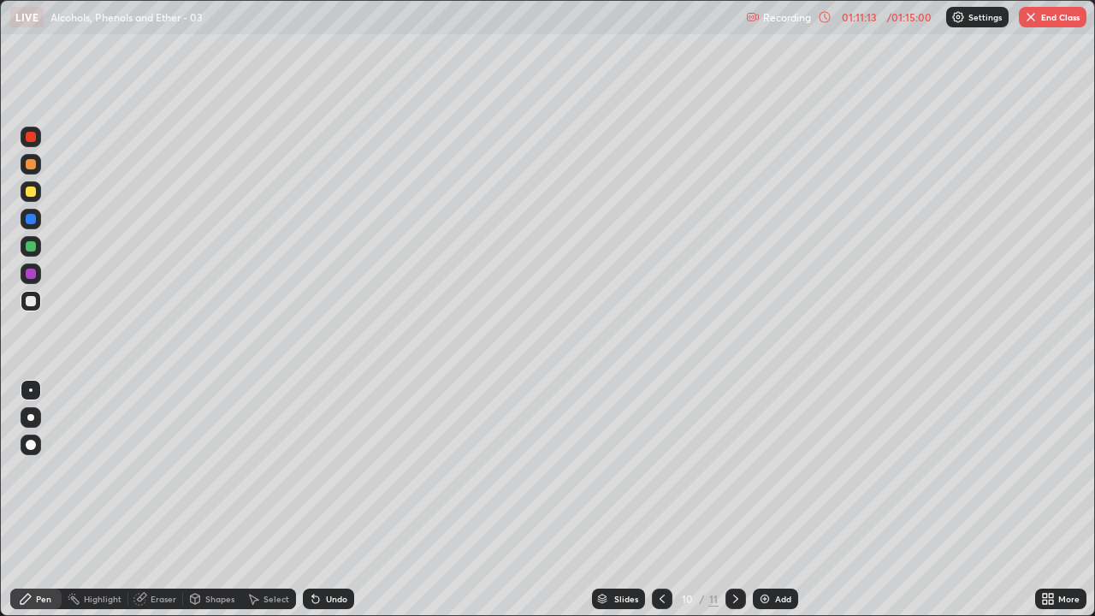
click at [660, 500] on icon at bounding box center [662, 599] width 5 height 9
click at [662, 500] on icon at bounding box center [662, 599] width 5 height 9
click at [1064, 27] on button "End Class" at bounding box center [1053, 17] width 68 height 21
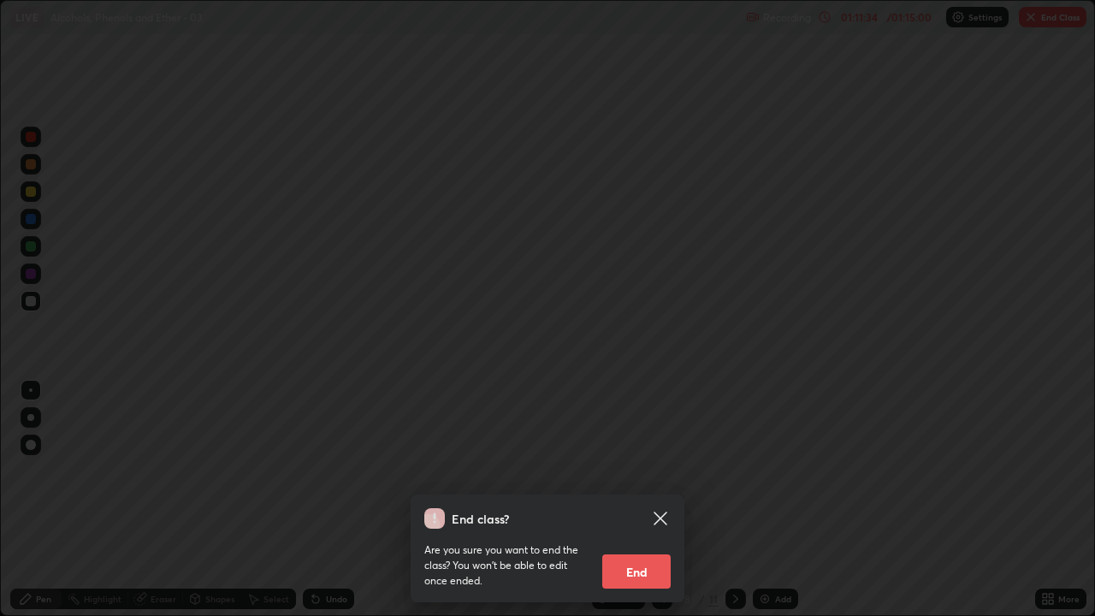
click at [658, 500] on button "End" at bounding box center [636, 571] width 68 height 34
